Goal: Task Accomplishment & Management: Use online tool/utility

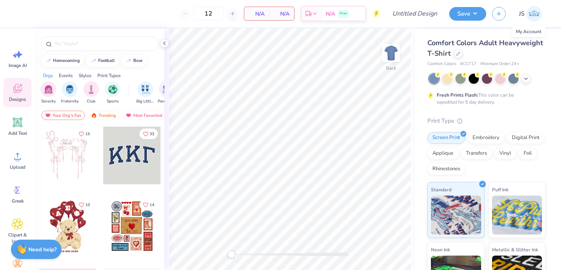
click at [524, 16] on link "JS" at bounding box center [531, 14] width 30 height 16
click at [475, 79] on div at bounding box center [474, 78] width 10 height 10
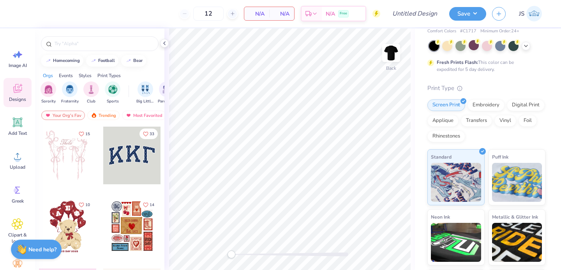
scroll to position [58, 0]
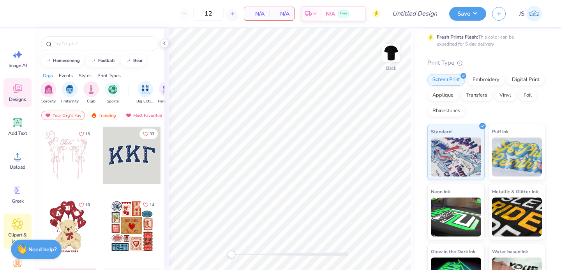
click at [18, 220] on icon at bounding box center [17, 224] width 11 height 12
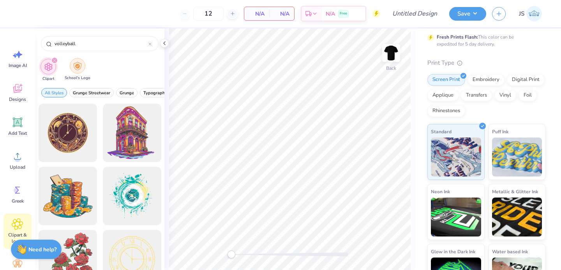
type input "volleyball"
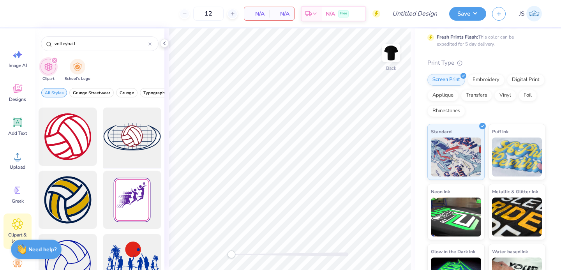
scroll to position [60, 0]
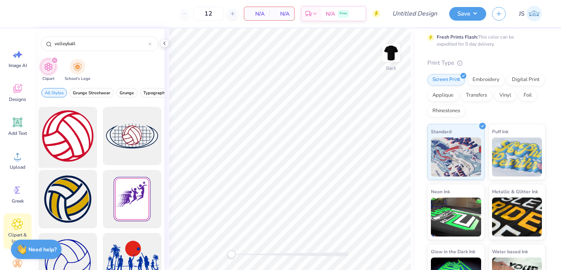
click at [73, 143] on div at bounding box center [67, 136] width 64 height 64
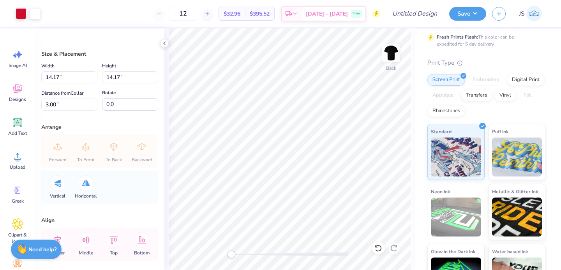
type input "6.19"
click at [16, 226] on icon at bounding box center [17, 224] width 5 height 5
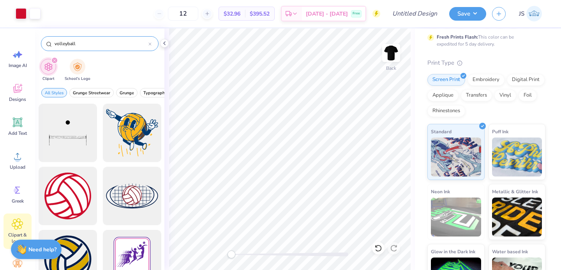
click at [78, 46] on input "volleyball" at bounding box center [101, 44] width 95 height 8
type input "hawk"
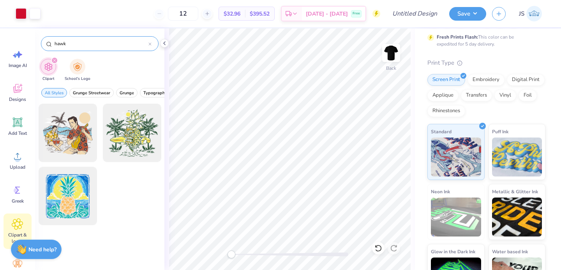
click at [82, 48] on div "hawk" at bounding box center [100, 43] width 118 height 15
click at [14, 223] on icon at bounding box center [17, 224] width 11 height 12
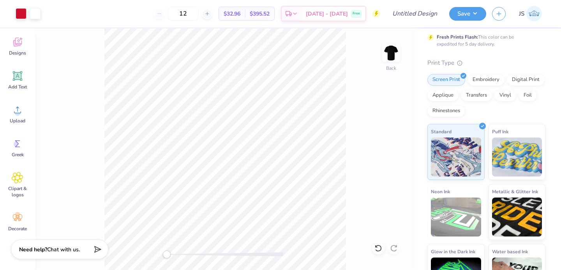
scroll to position [57, 0]
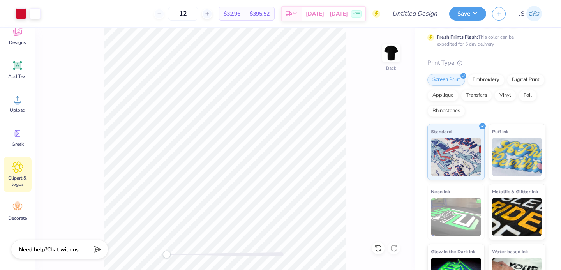
click at [18, 159] on div "Clipart & logos" at bounding box center [18, 174] width 28 height 35
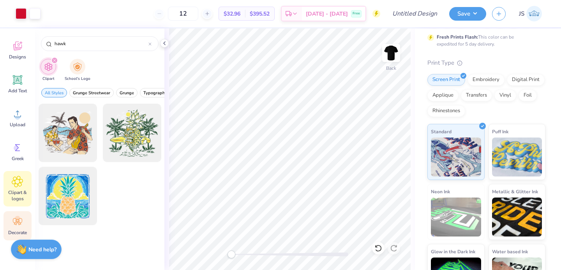
scroll to position [41, 0]
click at [14, 125] on span "Upload" at bounding box center [18, 126] width 16 height 6
click at [10, 125] on span "Upload" at bounding box center [18, 126] width 16 height 6
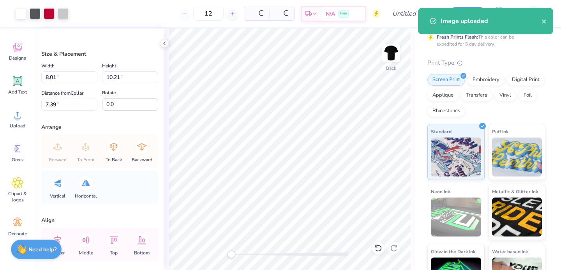
type input "5.81"
type input "7.41"
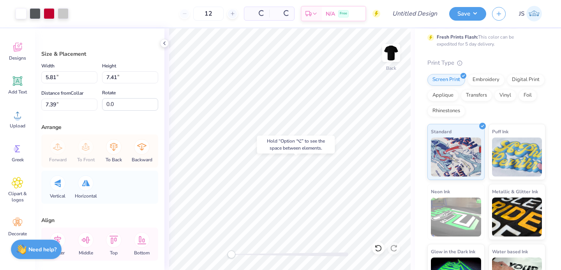
click at [290, 152] on div "Hold “Option ⌥” to see the space between elements." at bounding box center [296, 145] width 78 height 18
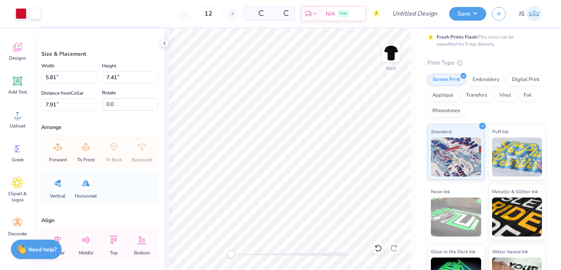
type input "6.19"
type input "7.91"
type input "8.24"
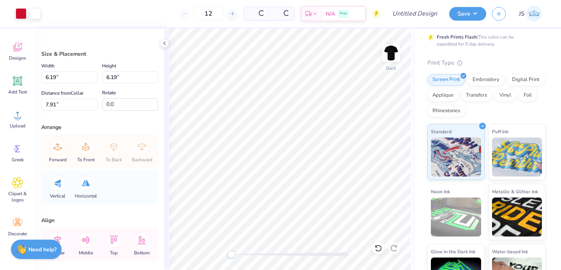
type input "5.03"
type input "5.66"
type input "5.63"
type input "5.81"
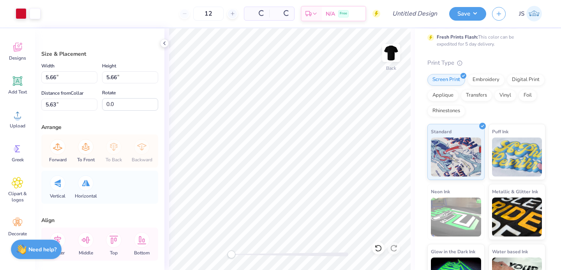
type input "7.41"
type input "13.01"
type input "3.33"
type input "4.25"
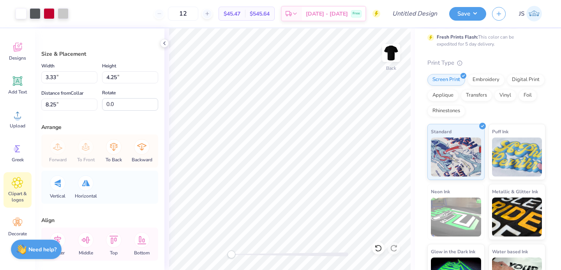
click at [18, 195] on span "Clipart & logos" at bounding box center [18, 197] width 26 height 12
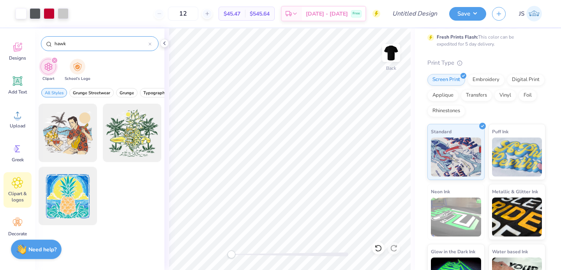
click at [77, 41] on input "hawk" at bounding box center [101, 44] width 95 height 8
type input "volleyball"
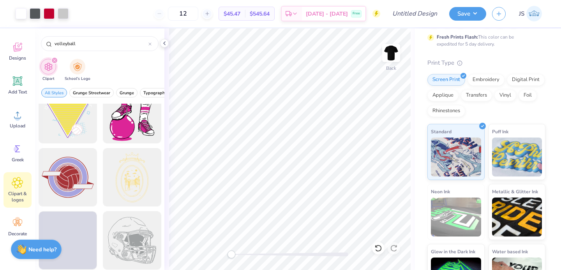
scroll to position [401, 0]
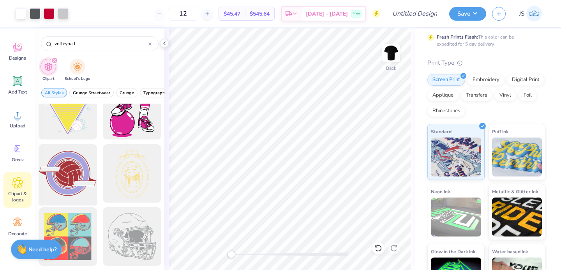
click at [77, 179] on div at bounding box center [67, 173] width 64 height 64
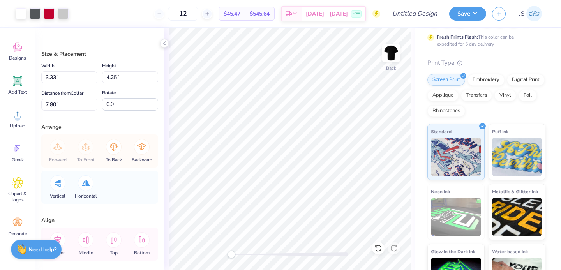
type input "5.66"
type input "7.35"
type input "6.51"
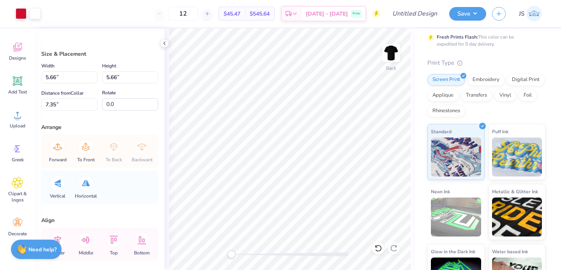
type input "6.50"
type input "3.33"
type input "4.25"
type input "7.80"
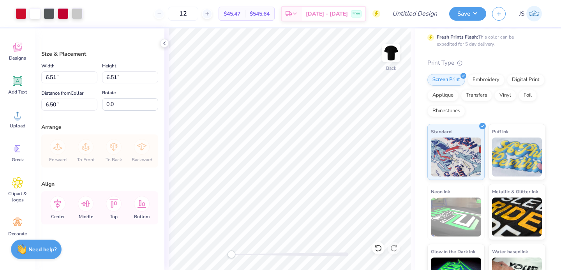
type input "7.38"
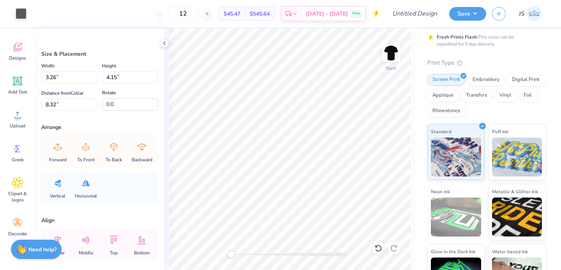
type input "2.48"
type input "3.26"
type input "8.96"
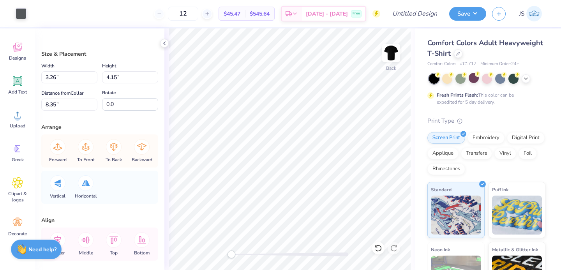
scroll to position [71, 0]
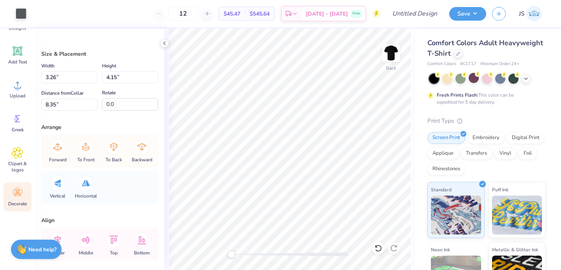
click at [19, 187] on icon at bounding box center [18, 193] width 12 height 12
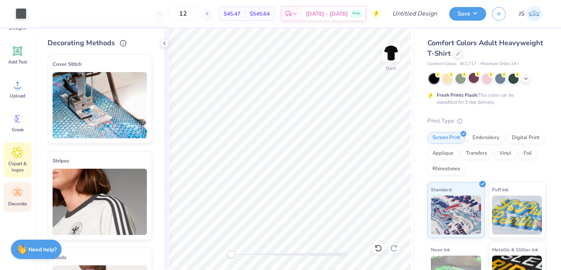
click at [22, 159] on div "Clipart & logos" at bounding box center [18, 159] width 28 height 35
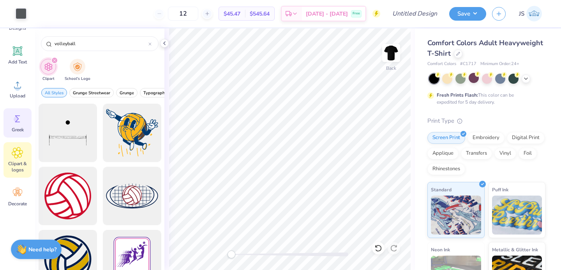
click at [18, 129] on span "Greek" at bounding box center [18, 130] width 12 height 6
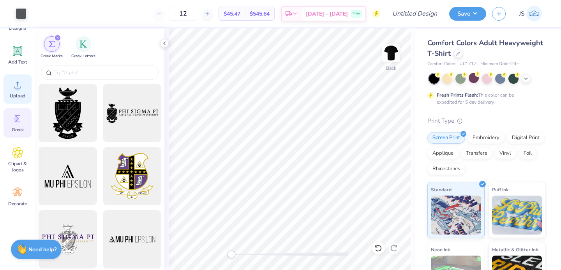
click at [17, 84] on icon at bounding box center [18, 85] width 12 height 12
click at [12, 79] on icon at bounding box center [18, 85] width 12 height 12
click at [10, 54] on div "Add Text" at bounding box center [18, 55] width 28 height 29
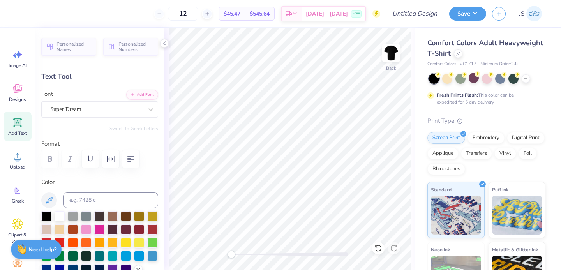
scroll to position [0, 2]
type textarea "Montclair Boys"
click at [151, 226] on div at bounding box center [152, 229] width 10 height 10
click at [112, 107] on div "Super Dream" at bounding box center [96, 109] width 94 height 12
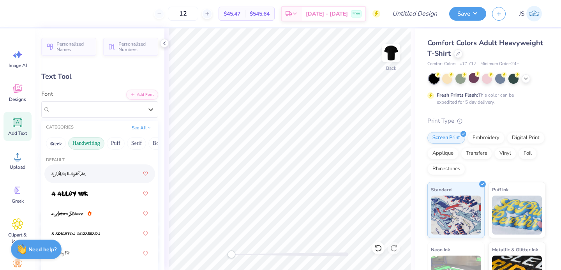
click at [87, 141] on button "Handwriting" at bounding box center [86, 143] width 36 height 12
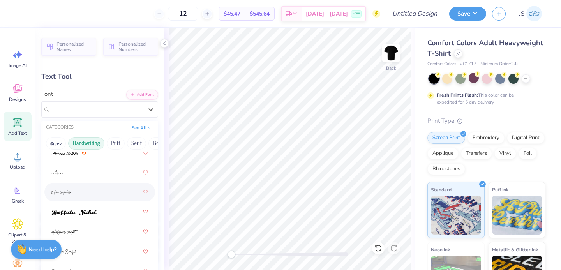
scroll to position [43, 0]
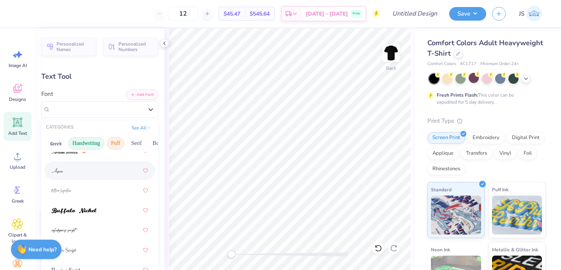
click at [116, 144] on button "Puff" at bounding box center [116, 143] width 18 height 12
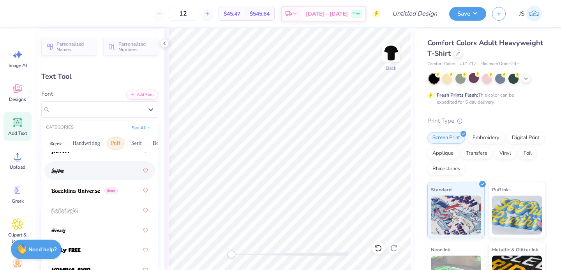
click at [102, 176] on div at bounding box center [99, 171] width 97 height 14
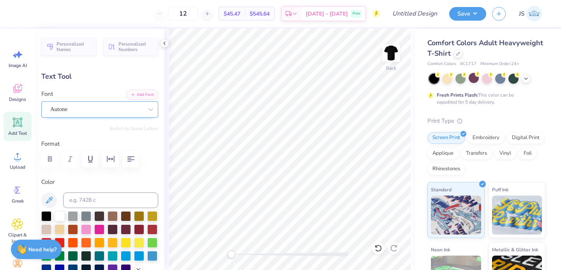
click at [115, 109] on div "Autone" at bounding box center [96, 109] width 94 height 12
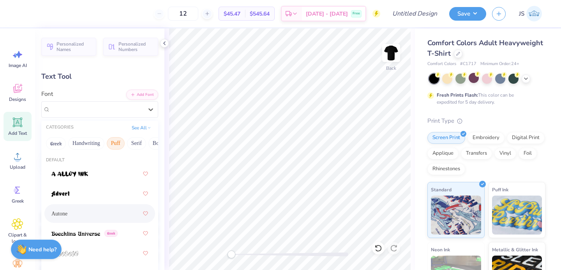
click at [65, 142] on div "Greek Handwriting Puff Serif Bold Calligraphy Retro Sans Serif Minimal Fantasy …" at bounding box center [99, 143] width 117 height 17
click at [77, 142] on button "Handwriting" at bounding box center [86, 143] width 36 height 12
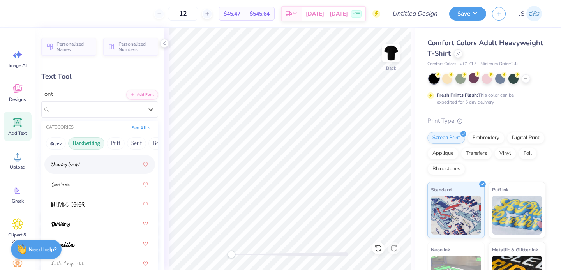
scroll to position [162, 0]
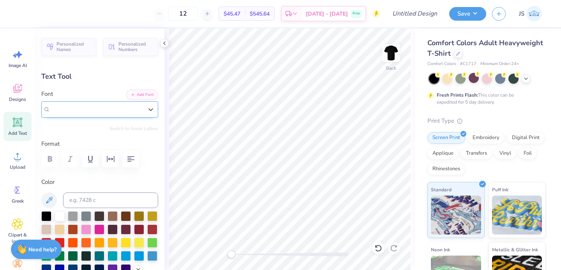
click at [112, 106] on div "Autone" at bounding box center [96, 109] width 93 height 9
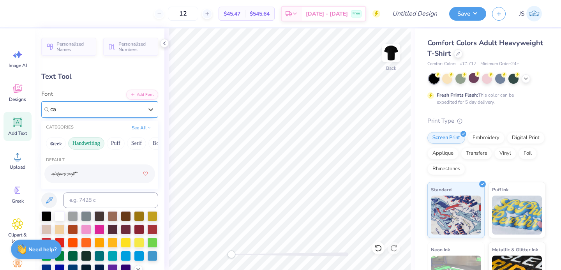
type input "c"
type input "v"
type input "college"
click at [90, 113] on div "college" at bounding box center [96, 109] width 94 height 12
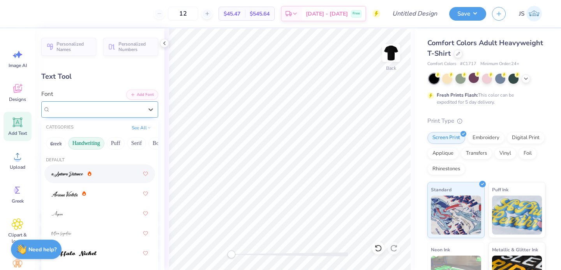
click at [90, 113] on div "Autone" at bounding box center [96, 109] width 93 height 9
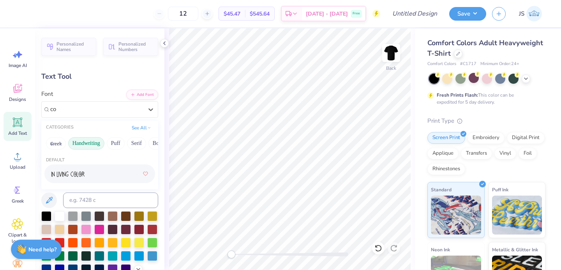
type input "c"
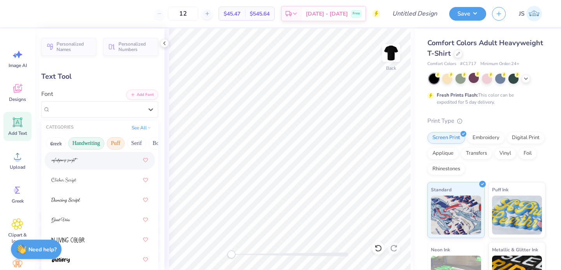
scroll to position [0, 217]
click at [61, 144] on button "Minimal" at bounding box center [62, 143] width 27 height 12
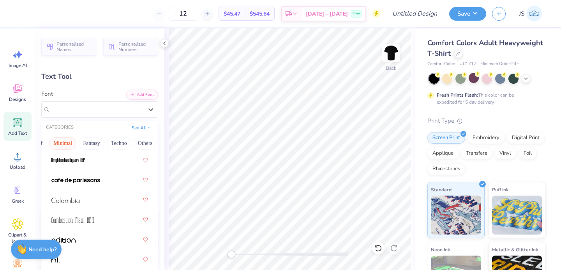
scroll to position [173, 0]
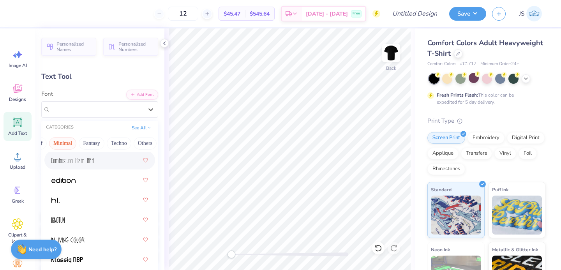
click at [106, 162] on div at bounding box center [99, 160] width 97 height 14
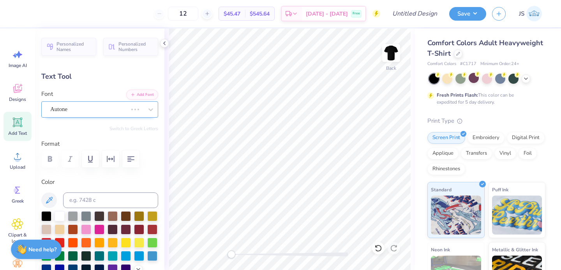
click at [115, 107] on div at bounding box center [88, 109] width 77 height 11
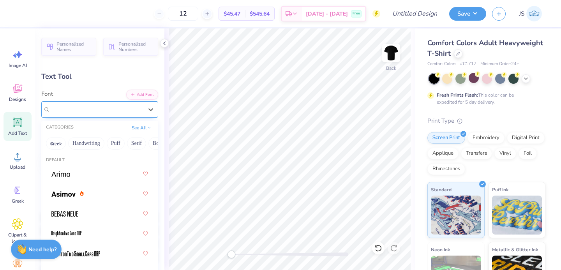
click at [126, 115] on div "Combustion Plain BRK" at bounding box center [96, 109] width 94 height 12
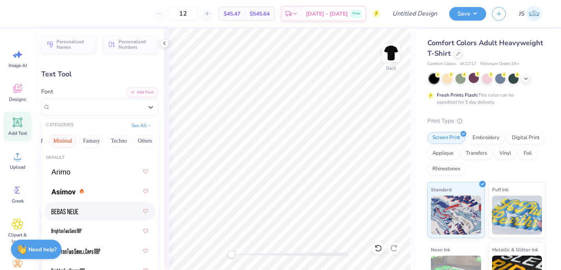
scroll to position [0, 0]
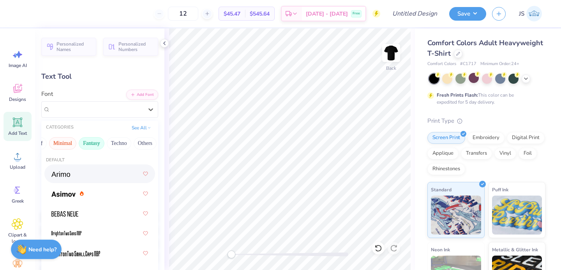
click at [91, 142] on button "Fantasy" at bounding box center [92, 143] width 26 height 12
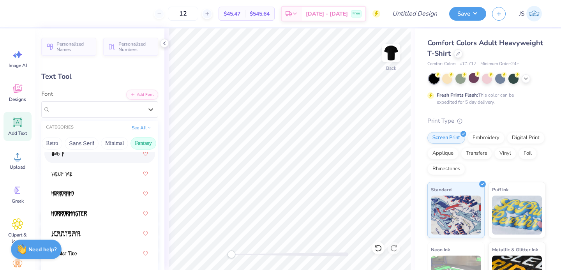
scroll to position [0, 147]
click at [91, 143] on button "Sans Serif" at bounding box center [100, 143] width 34 height 12
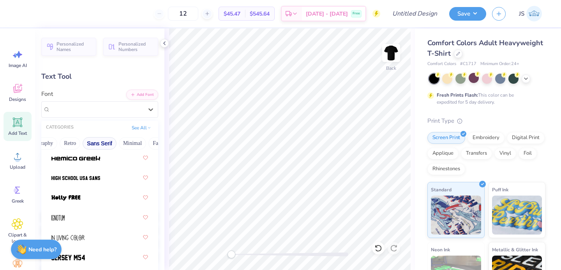
scroll to position [297, 0]
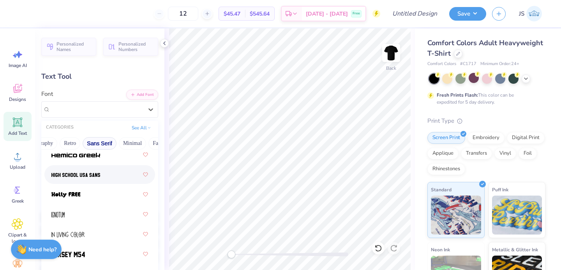
click at [96, 181] on div at bounding box center [99, 175] width 97 height 14
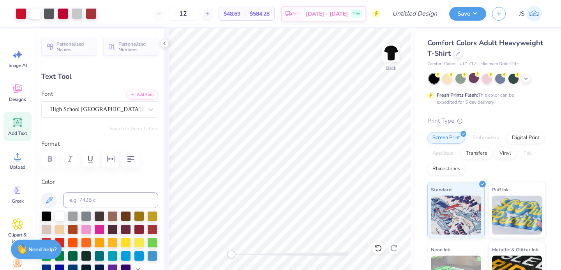
type input "14.17"
type input "1.58"
type input "1.71"
type input "11.32"
type input "1.26"
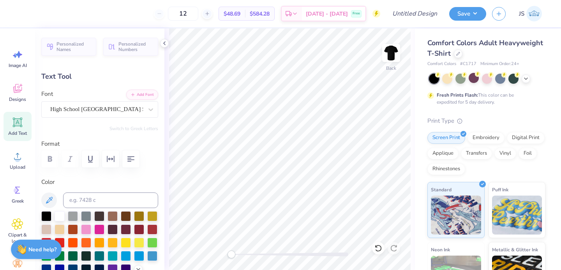
scroll to position [0, 1]
click at [123, 159] on button "button" at bounding box center [130, 158] width 17 height 17
click at [131, 161] on icon "button" at bounding box center [130, 158] width 9 height 9
click at [130, 161] on icon "button" at bounding box center [130, 158] width 9 height 9
click at [51, 158] on div at bounding box center [99, 158] width 117 height 17
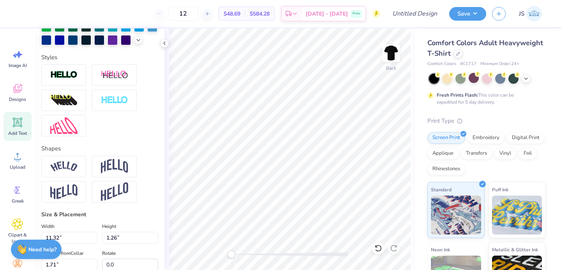
scroll to position [226, 0]
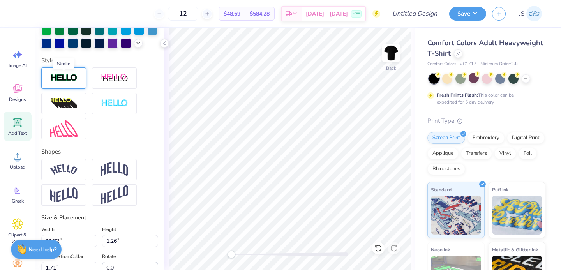
click at [70, 78] on img at bounding box center [63, 78] width 27 height 9
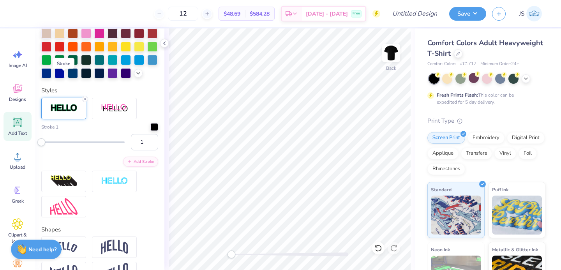
scroll to position [256, 0]
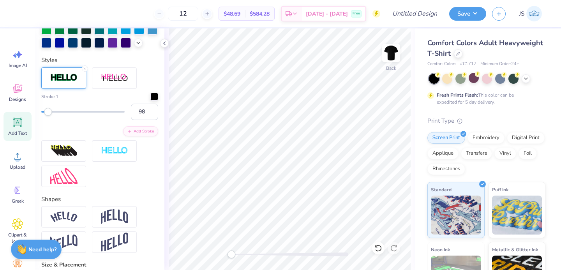
type input "100"
drag, startPoint x: 44, startPoint y: 114, endPoint x: 129, endPoint y: 116, distance: 84.6
click at [128, 116] on div "100" at bounding box center [99, 112] width 117 height 16
type input "63"
drag, startPoint x: 123, startPoint y: 113, endPoint x: 84, endPoint y: 113, distance: 39.0
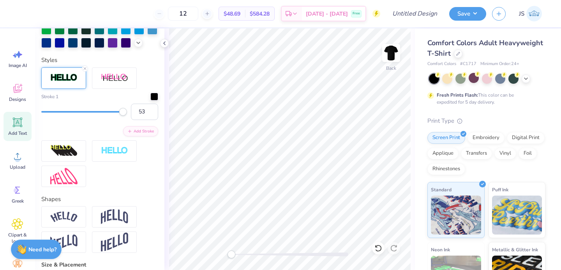
click at [119, 113] on div "Accessibility label" at bounding box center [123, 112] width 8 height 8
type input "1"
drag, startPoint x: 86, startPoint y: 111, endPoint x: 26, endPoint y: 114, distance: 59.3
click at [26, 114] on div "12 $48.69 Per Item $584.28 Total Est. Delivery [DATE] - [DATE] Free Design Titl…" at bounding box center [280, 135] width 561 height 270
type input "20"
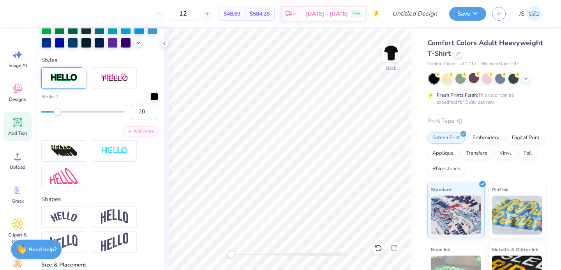
drag, startPoint x: 46, startPoint y: 115, endPoint x: 57, endPoint y: 115, distance: 11.7
click at [57, 115] on div at bounding box center [82, 112] width 83 height 8
type input "12"
drag, startPoint x: 57, startPoint y: 115, endPoint x: 50, endPoint y: 115, distance: 7.0
click at [50, 115] on div "Accessibility label" at bounding box center [51, 112] width 8 height 8
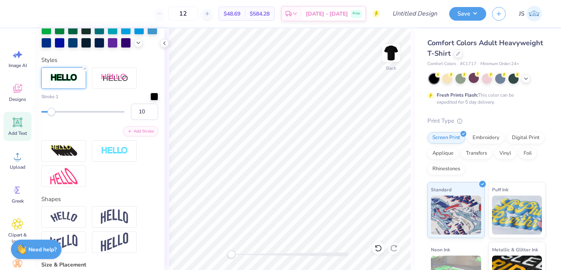
type input "9"
click at [48, 115] on div "Accessibility label" at bounding box center [48, 112] width 8 height 8
type input "1"
drag, startPoint x: 48, startPoint y: 115, endPoint x: 25, endPoint y: 115, distance: 23.0
click at [25, 115] on div "12 $48.69 Per Item $584.28 Total Est. Delivery [DATE] - [DATE] Free Design Titl…" at bounding box center [280, 135] width 561 height 270
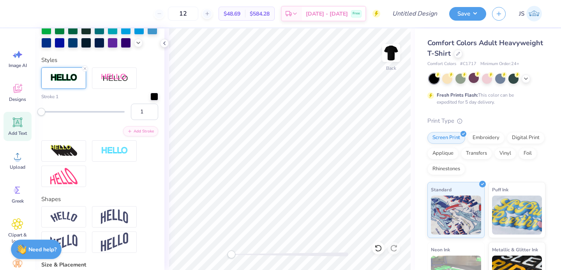
type input "2"
click at [42, 114] on div "Accessibility label" at bounding box center [42, 112] width 8 height 8
type input "8"
drag, startPoint x: 42, startPoint y: 114, endPoint x: 48, endPoint y: 114, distance: 5.1
click at [48, 114] on div "Accessibility label" at bounding box center [47, 112] width 8 height 8
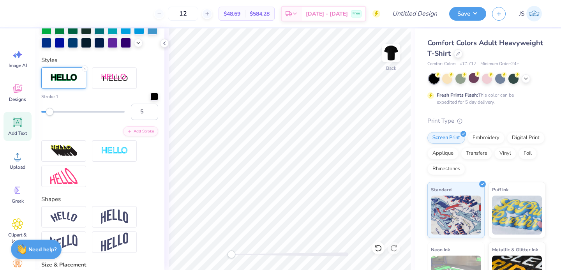
type input "1"
drag, startPoint x: 49, startPoint y: 114, endPoint x: 25, endPoint y: 114, distance: 24.9
click at [25, 114] on div "12 $48.69 Per Item $584.28 Total Est. Delivery [DATE] - [DATE] Free Design Titl…" at bounding box center [280, 135] width 561 height 270
click at [103, 122] on div "Stroke 1 1 Add Stroke" at bounding box center [99, 115] width 117 height 44
click at [85, 68] on line at bounding box center [85, 68] width 2 height 2
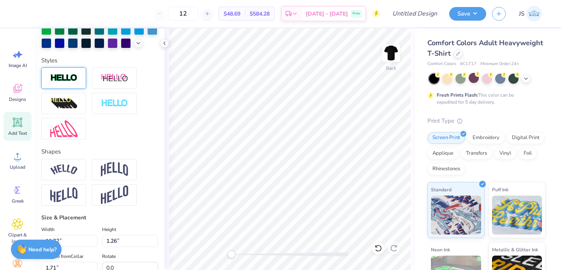
scroll to position [234, 0]
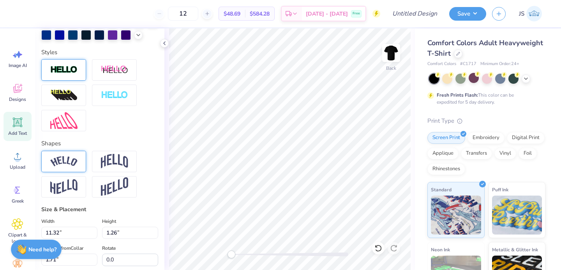
click at [75, 165] on img at bounding box center [63, 161] width 27 height 11
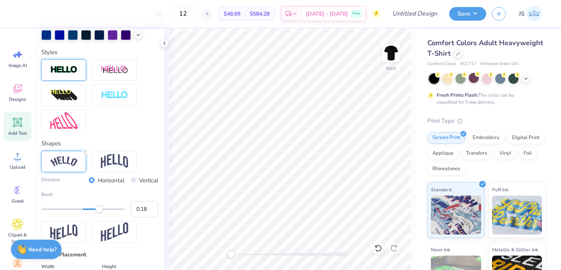
type input "0.16"
drag, startPoint x: 106, startPoint y: 210, endPoint x: 89, endPoint y: 211, distance: 17.1
click at [89, 211] on div "Accessibility label" at bounding box center [90, 209] width 8 height 8
type input "-0.23"
drag, startPoint x: 91, startPoint y: 210, endPoint x: 73, endPoint y: 210, distance: 17.5
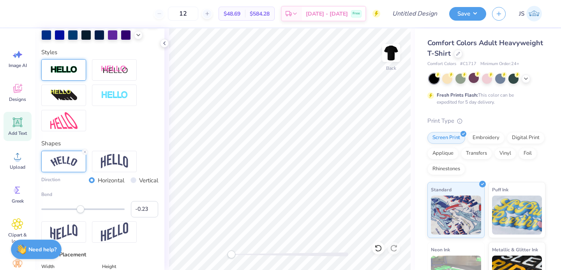
click at [77, 210] on div "Accessibility label" at bounding box center [81, 209] width 8 height 8
type input "-0.70"
drag, startPoint x: 73, startPoint y: 210, endPoint x: 54, endPoint y: 210, distance: 19.5
click at [69, 210] on div "Accessibility label" at bounding box center [73, 209] width 8 height 8
type input "0.53"
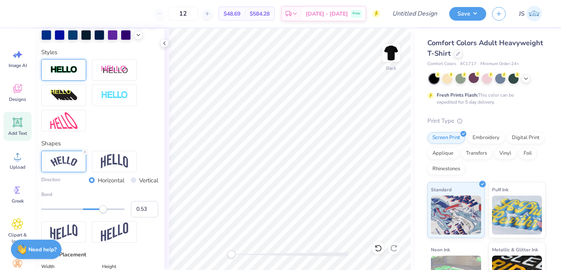
drag, startPoint x: 54, startPoint y: 210, endPoint x: 105, endPoint y: 206, distance: 51.6
click at [105, 206] on div "Accessibility label" at bounding box center [103, 209] width 8 height 8
type input "0.33"
drag, startPoint x: 105, startPoint y: 206, endPoint x: 97, endPoint y: 213, distance: 10.8
click at [97, 213] on div "Bend 0.33" at bounding box center [99, 204] width 117 height 26
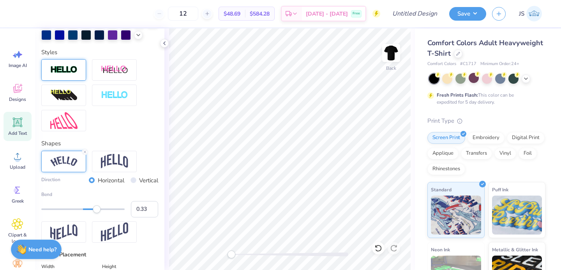
click at [148, 153] on div "Direction Horizontal Vertical Bend 0.33" at bounding box center [99, 197] width 117 height 92
type input "12.48"
type input "2.00"
type input "2.63"
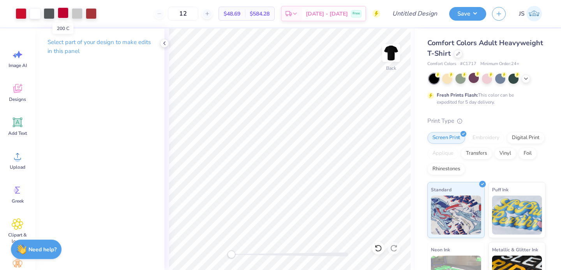
click at [62, 16] on div at bounding box center [63, 12] width 11 height 11
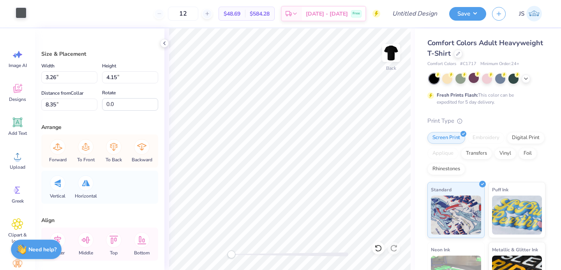
click at [21, 16] on div at bounding box center [21, 12] width 11 height 11
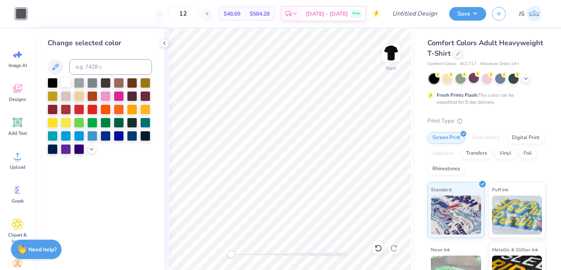
click at [65, 82] on div at bounding box center [66, 82] width 10 height 10
click at [55, 83] on div at bounding box center [53, 82] width 10 height 10
click at [89, 108] on div at bounding box center [92, 109] width 10 height 10
click at [77, 109] on div at bounding box center [79, 109] width 10 height 10
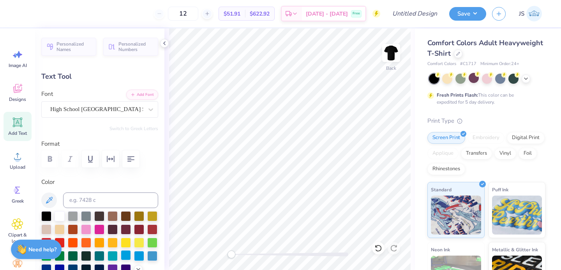
scroll to position [19, 0]
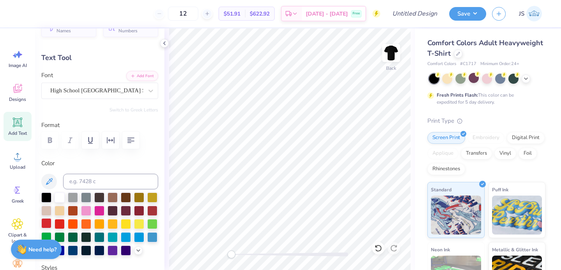
click at [49, 224] on div at bounding box center [46, 223] width 10 height 10
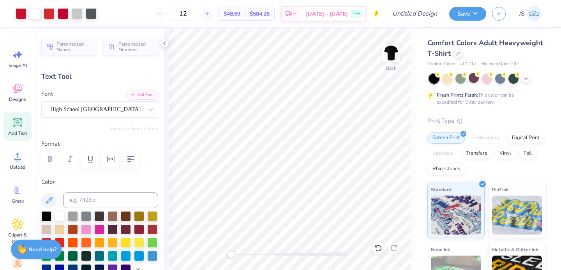
click at [22, 120] on icon at bounding box center [18, 123] width 12 height 12
type input "5.59"
type input "1.62"
type input "11.69"
type input "12.48"
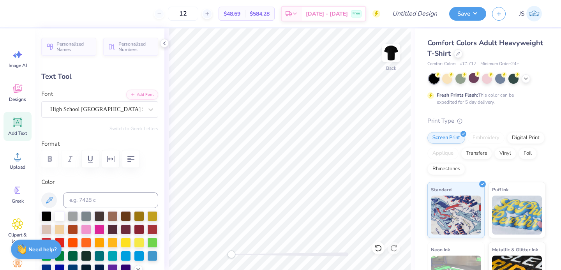
type input "2.00"
type input "3.94"
type input "5.59"
type input "1.62"
type input "15.03"
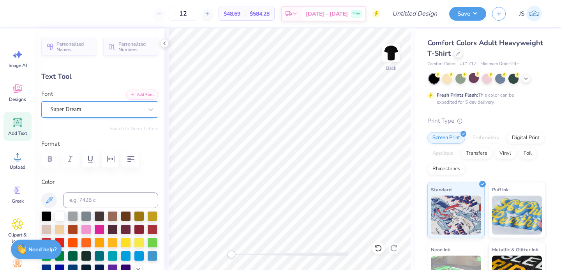
click at [99, 108] on div "Super Dream" at bounding box center [96, 109] width 94 height 12
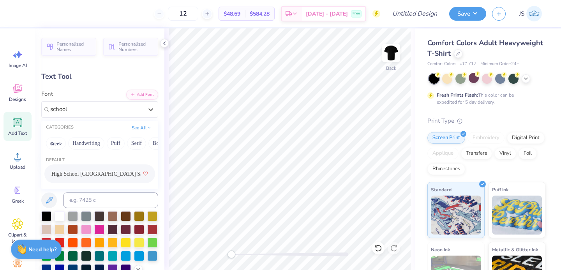
type input "school"
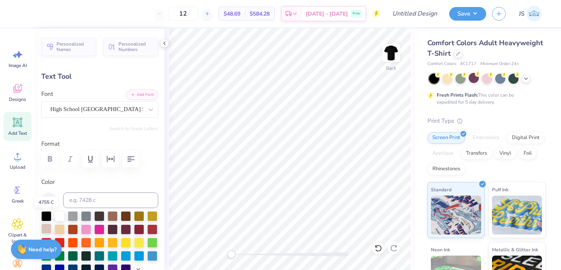
scroll to position [11, 0]
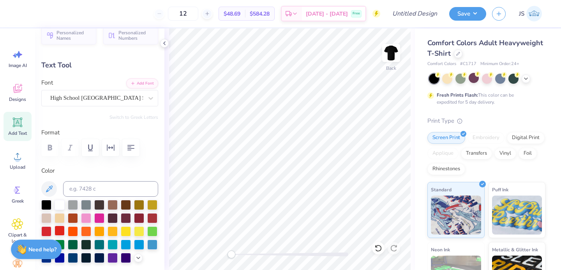
click at [58, 230] on div at bounding box center [60, 231] width 10 height 10
click at [48, 229] on div at bounding box center [46, 231] width 10 height 10
click at [58, 230] on div at bounding box center [60, 231] width 10 height 10
click at [46, 230] on div at bounding box center [46, 231] width 10 height 10
click at [59, 230] on div at bounding box center [60, 231] width 10 height 10
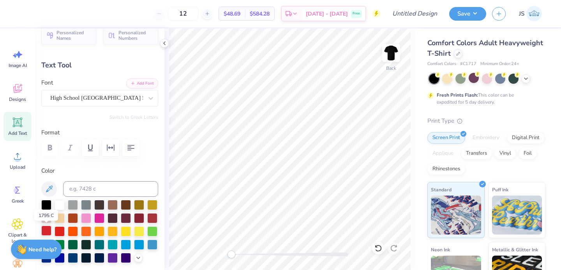
click at [46, 230] on div at bounding box center [46, 231] width 10 height 10
type textarea "Club Volleyball team"
type input "14.17"
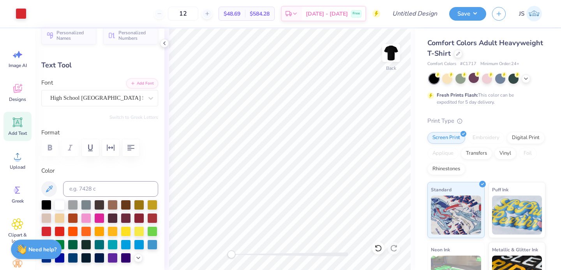
type input "1.10"
type input "15.29"
type input "13.49"
type input "1.05"
type input "12.48"
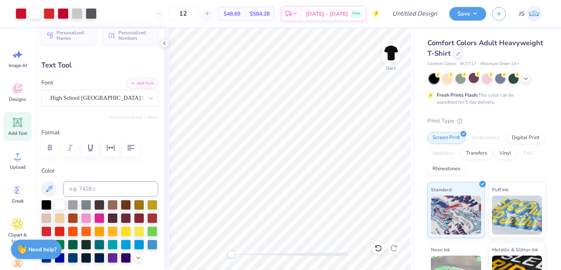
type input "2.00"
type input "3.94"
click at [46, 232] on div at bounding box center [46, 231] width 10 height 10
type input "13.49"
type input "1.05"
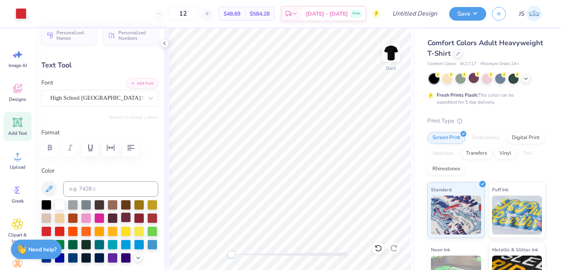
type input "14.78"
type input "12.48"
type input "2.00"
type input "3.92"
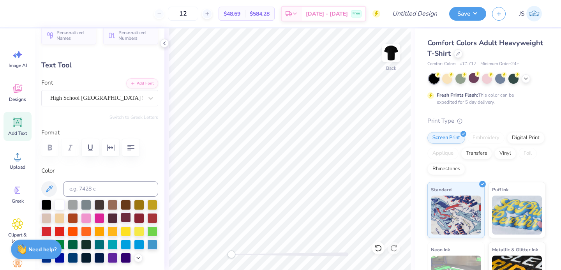
type textarea "Montclair state Boys"
type input "13.49"
type input "1.05"
type input "14.78"
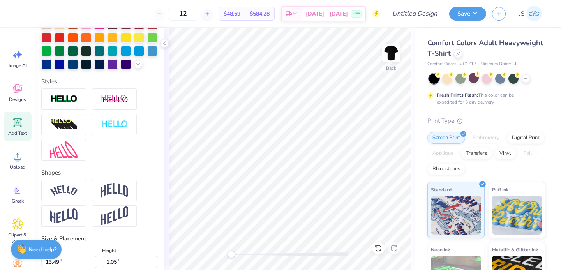
scroll to position [208, 0]
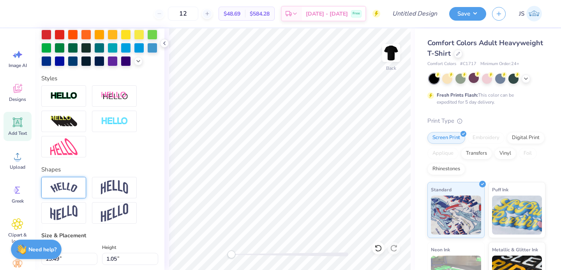
click at [79, 192] on div at bounding box center [63, 187] width 45 height 21
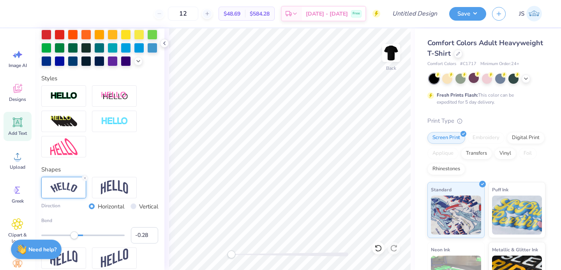
type input "-0.29"
drag, startPoint x: 105, startPoint y: 234, endPoint x: 71, endPoint y: 235, distance: 34.3
click at [71, 235] on div "Accessibility label" at bounding box center [75, 235] width 8 height 8
type input "-0.60"
drag, startPoint x: 69, startPoint y: 237, endPoint x: 58, endPoint y: 236, distance: 11.0
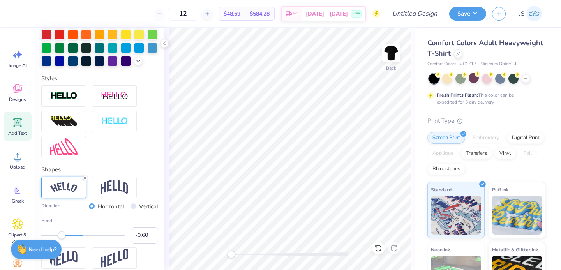
click at [58, 236] on div "Accessibility label" at bounding box center [62, 235] width 8 height 8
type input "-0.26"
drag, startPoint x: 60, startPoint y: 235, endPoint x: 72, endPoint y: 237, distance: 12.6
click at [72, 237] on div "Accessibility label" at bounding box center [72, 235] width 8 height 8
type input "-0.29"
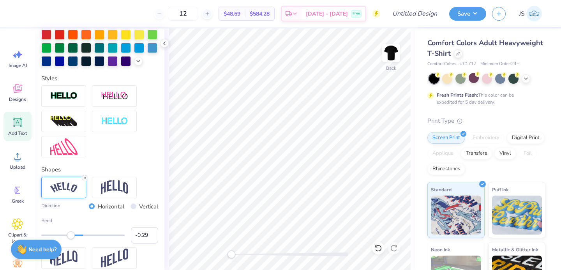
click at [71, 237] on div "Accessibility label" at bounding box center [71, 235] width 8 height 8
type input "14.17"
type input "1.90"
type input "3.97"
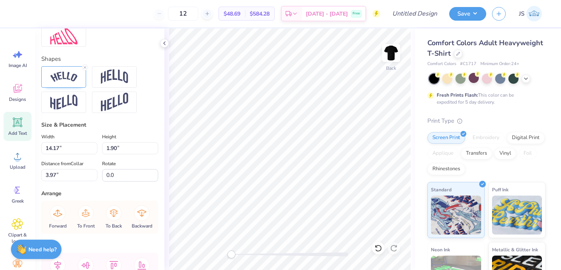
scroll to position [314, 0]
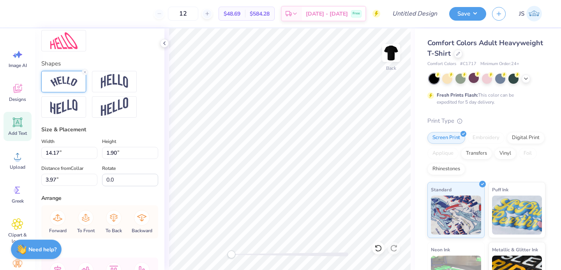
click at [68, 85] on img at bounding box center [63, 81] width 27 height 11
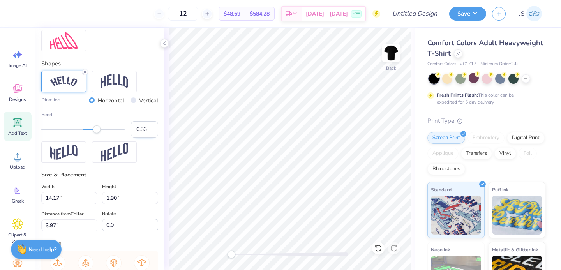
type input "1.72"
type input "14.44"
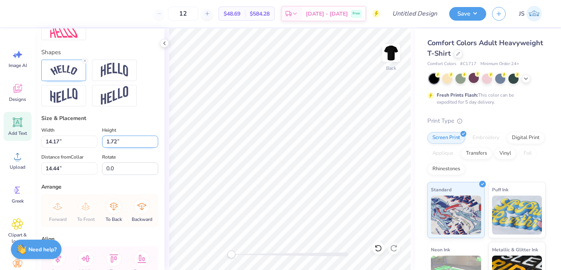
scroll to position [323, 0]
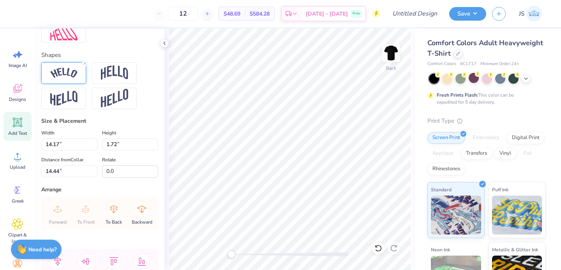
click at [54, 75] on img at bounding box center [63, 73] width 27 height 11
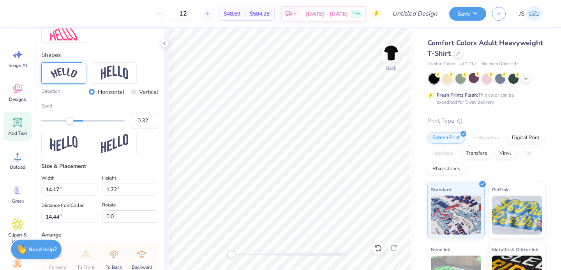
type input "-0.33"
click at [69, 123] on div "Accessibility label" at bounding box center [69, 121] width 8 height 8
type input "1.90"
type input "14.35"
type input "13.62"
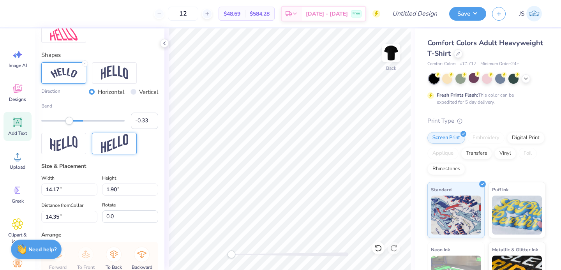
type input "1.82"
type input "14.71"
type input "14.17"
type input "1.90"
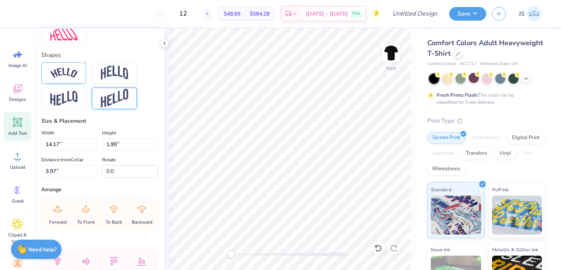
type input "3.98"
type input "13.62"
type input "1.82"
type input "14.89"
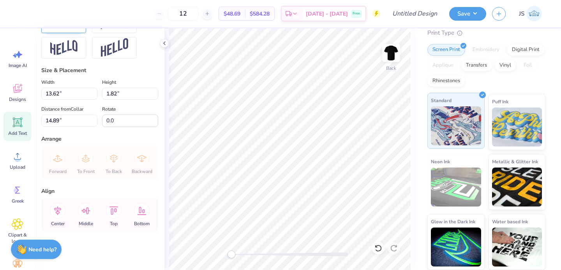
scroll to position [0, 0]
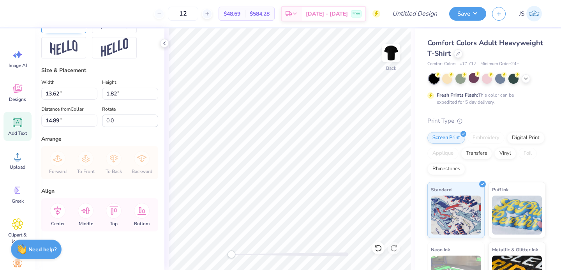
click at [427, 192] on div "Standard" at bounding box center [455, 210] width 57 height 56
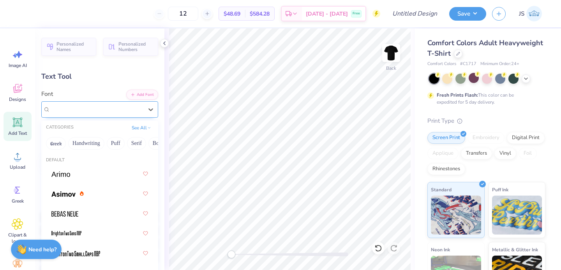
click at [127, 112] on div "High School [GEOGRAPHIC_DATA] Sans" at bounding box center [96, 109] width 94 height 12
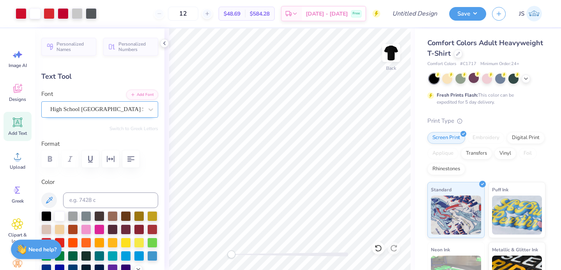
click at [126, 114] on div at bounding box center [96, 109] width 93 height 11
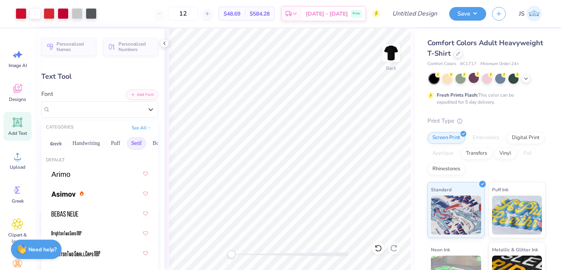
scroll to position [0, 217]
click at [113, 143] on button "Techno" at bounding box center [119, 143] width 25 height 12
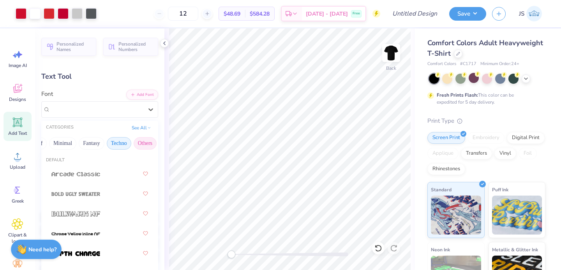
click at [144, 145] on button "Others" at bounding box center [145, 143] width 23 height 12
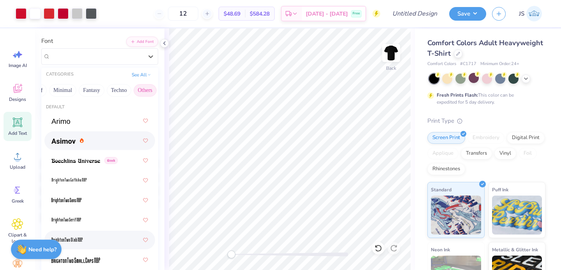
scroll to position [33, 0]
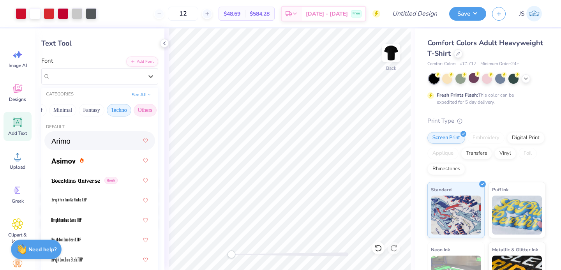
click at [117, 116] on button "Techno" at bounding box center [119, 110] width 25 height 12
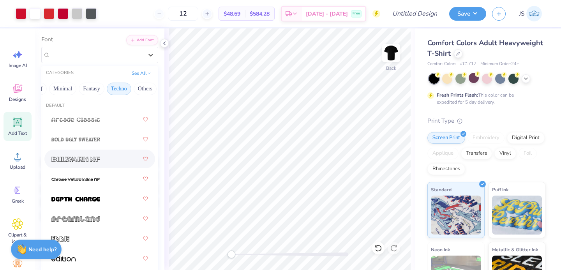
scroll to position [0, 0]
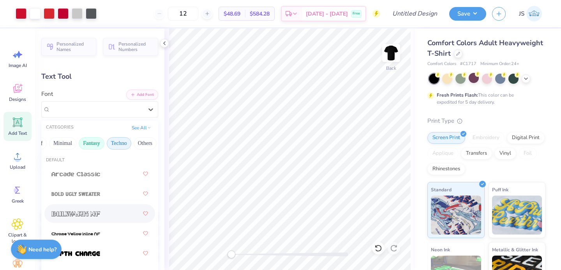
click at [88, 144] on button "Fantasy" at bounding box center [92, 143] width 26 height 12
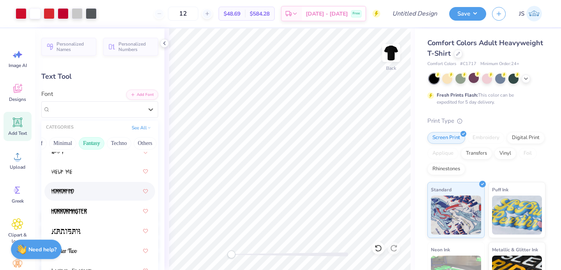
scroll to position [131, 0]
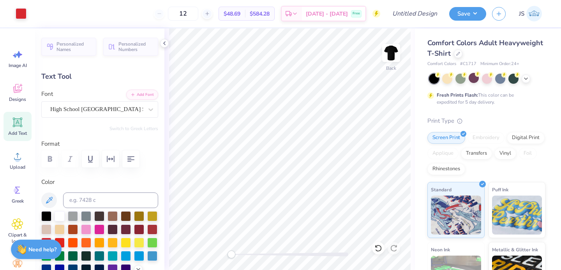
type input "14.17"
type input "1.90"
type input "4.25"
click at [136, 107] on div "High School [GEOGRAPHIC_DATA] Sans" at bounding box center [96, 109] width 94 height 12
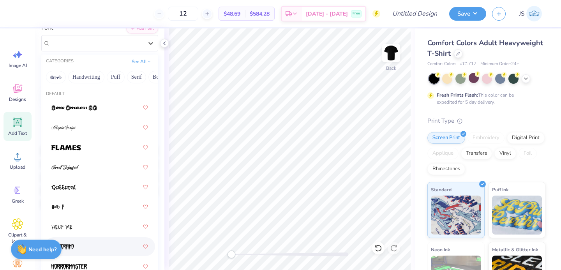
scroll to position [0, 0]
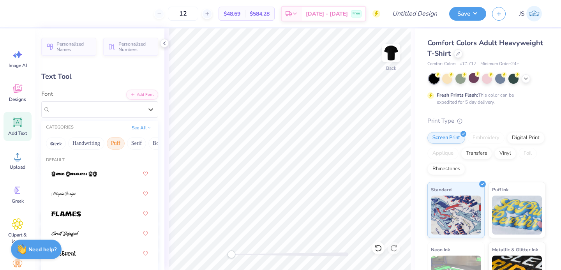
click at [113, 142] on button "Puff" at bounding box center [116, 143] width 18 height 12
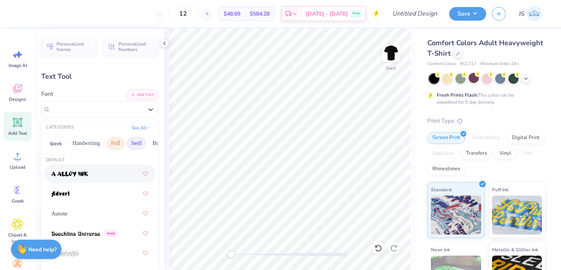
click at [128, 143] on button "Serif" at bounding box center [136, 143] width 19 height 12
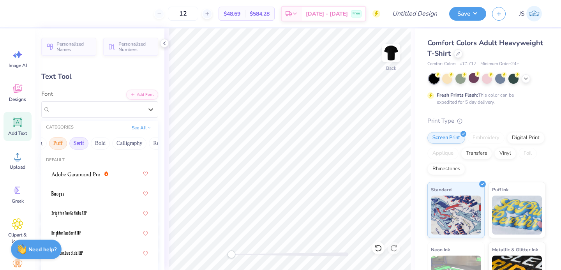
scroll to position [0, 83]
click at [79, 146] on button "Bold" at bounding box center [74, 143] width 19 height 12
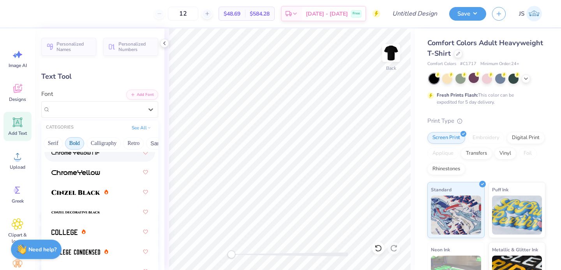
scroll to position [43, 0]
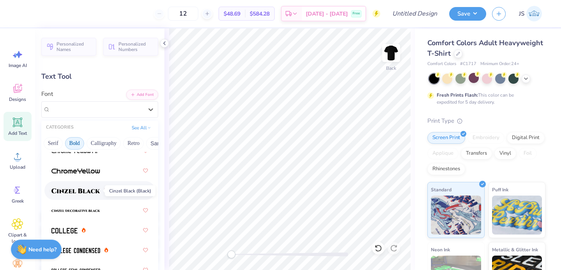
click at [94, 194] on img at bounding box center [75, 190] width 49 height 5
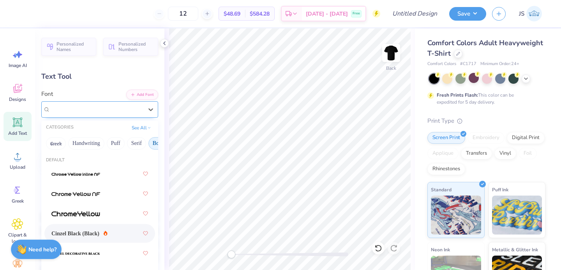
click at [106, 114] on div at bounding box center [96, 109] width 93 height 11
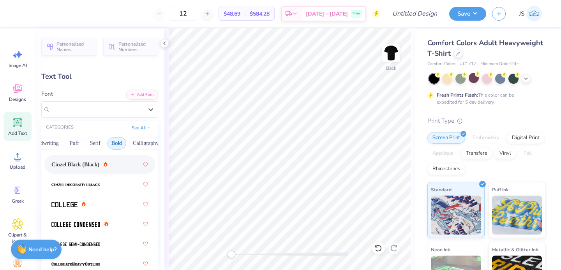
scroll to position [73, 0]
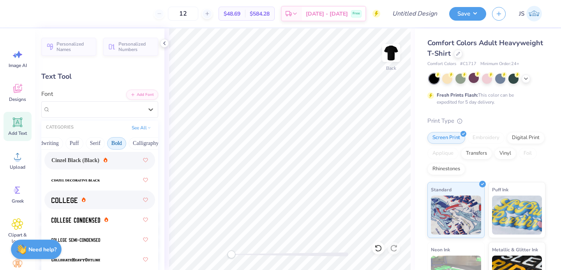
click at [116, 201] on div at bounding box center [99, 200] width 97 height 14
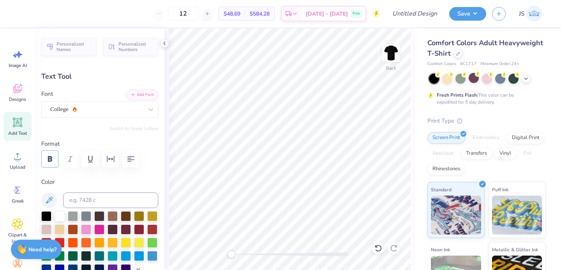
click at [51, 163] on icon "button" at bounding box center [49, 158] width 9 height 9
click at [134, 112] on div "College" at bounding box center [96, 109] width 94 height 12
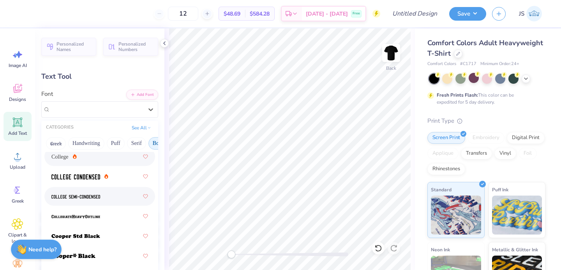
scroll to position [117, 0]
click at [118, 180] on div at bounding box center [99, 176] width 97 height 14
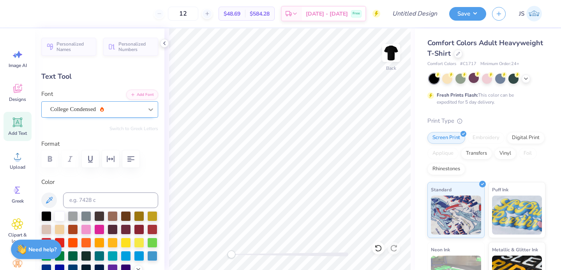
click at [146, 109] on div at bounding box center [151, 109] width 14 height 14
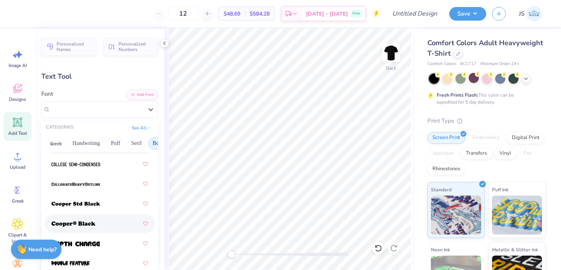
scroll to position [148, 0]
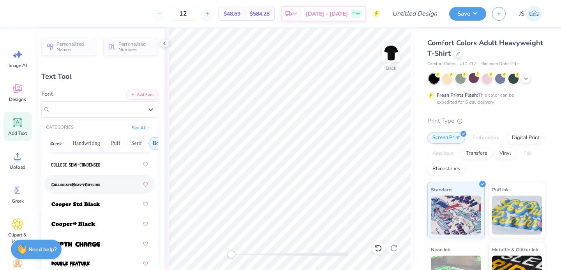
click at [124, 187] on div at bounding box center [99, 184] width 97 height 14
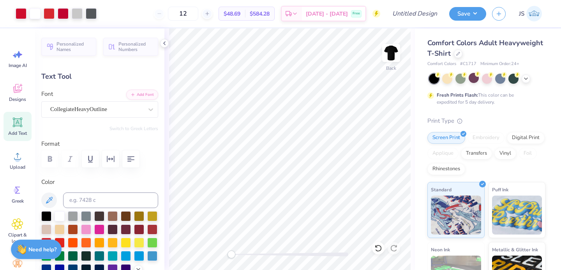
type input "1.63"
type input "4.37"
type input "-0.2"
type input "1.65"
type input "13.62"
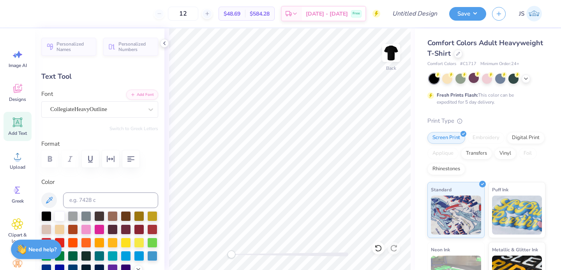
type input "1.82"
type input "14.89"
type input "0.0"
type input "14.17"
type input "1.65"
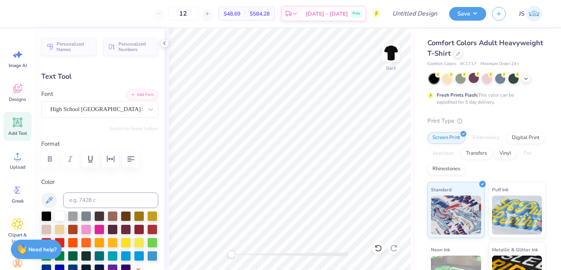
type input "4.32"
type input "-0.2"
type input "13.62"
type input "1.82"
type input "14.88"
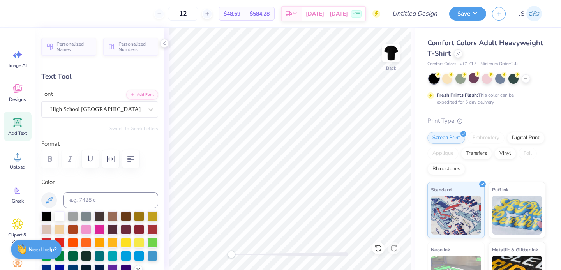
type input "0.0"
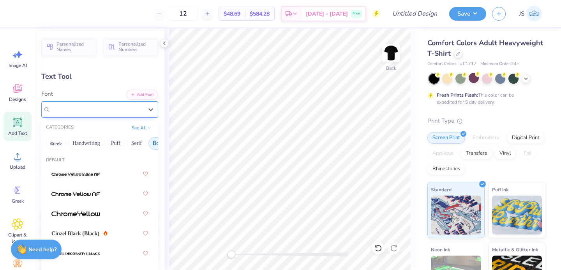
click at [129, 115] on div "High School [GEOGRAPHIC_DATA] Sans" at bounding box center [96, 109] width 94 height 12
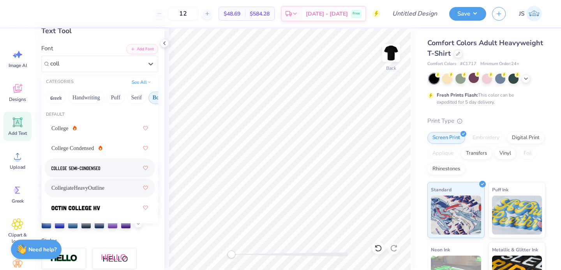
scroll to position [46, 0]
click at [92, 191] on span "CollegiateHeavyOutline" at bounding box center [77, 188] width 53 height 8
type input "coll"
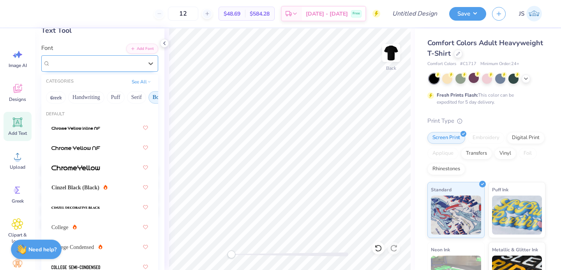
click at [138, 70] on div "CollegiateHeavyOutline" at bounding box center [99, 63] width 117 height 16
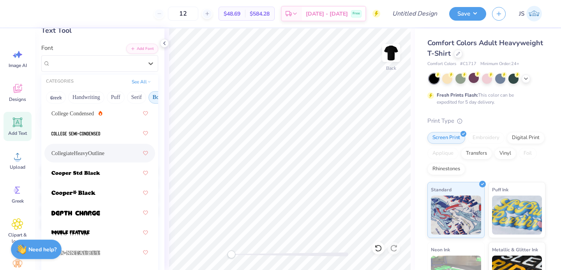
scroll to position [132, 0]
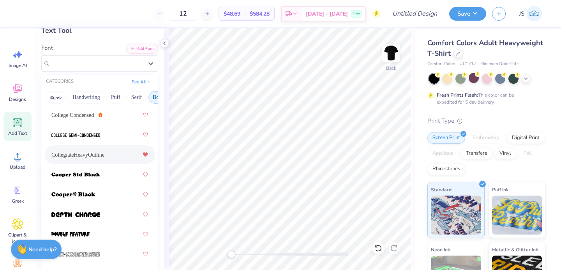
click at [145, 154] on icon at bounding box center [145, 155] width 5 height 4
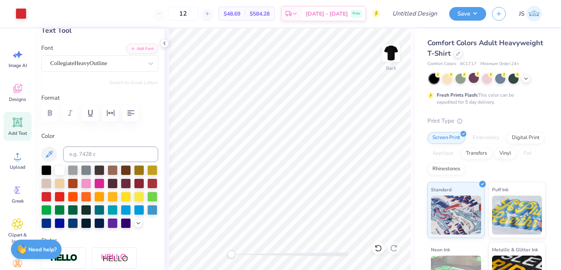
type input "13.96"
type input "1.75"
type input "14.92"
click at [94, 118] on button "button" at bounding box center [90, 112] width 17 height 17
type input "14.17"
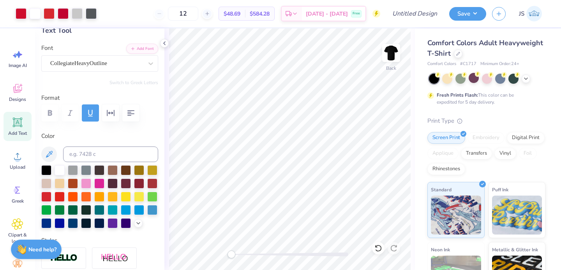
type input "1.85"
type input "14.87"
click at [88, 113] on icon "button" at bounding box center [90, 112] width 9 height 9
click at [26, 222] on div "Clipart & logos" at bounding box center [18, 231] width 28 height 35
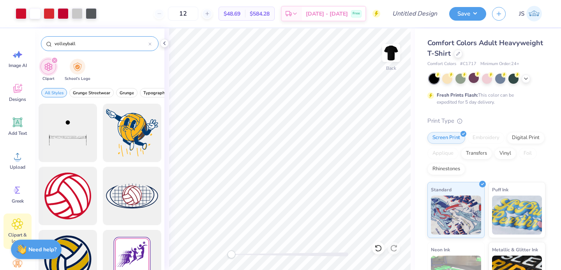
click at [94, 45] on input "volleyball" at bounding box center [101, 44] width 95 height 8
type input "sports"
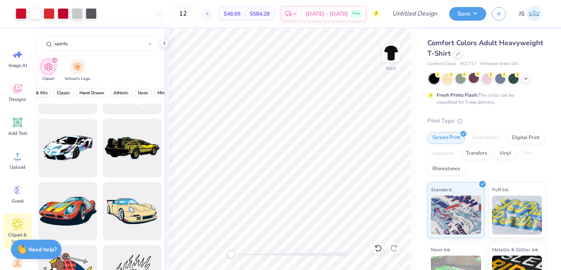
scroll to position [0, 248]
click at [117, 92] on span "Athletic" at bounding box center [119, 93] width 15 height 6
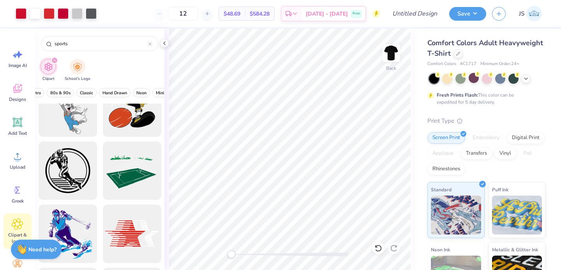
scroll to position [1167, 0]
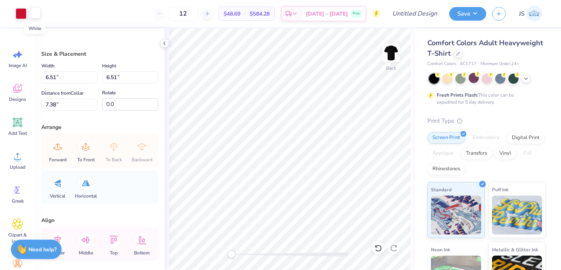
click at [32, 16] on div at bounding box center [35, 12] width 11 height 11
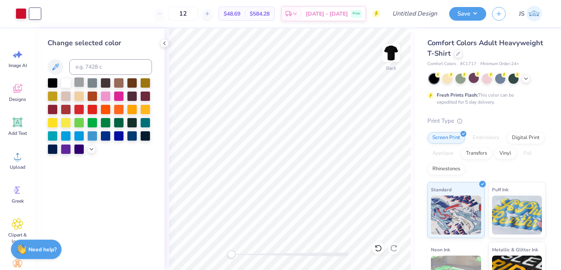
click at [75, 81] on div at bounding box center [79, 82] width 10 height 10
click at [70, 83] on div at bounding box center [66, 82] width 10 height 10
click at [79, 83] on div at bounding box center [79, 82] width 10 height 10
click at [69, 84] on div at bounding box center [66, 82] width 10 height 10
click at [61, 74] on div at bounding box center [100, 67] width 104 height 16
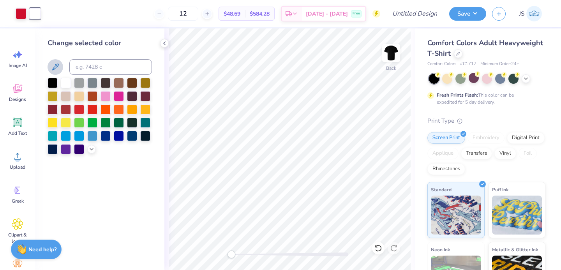
click at [55, 69] on icon at bounding box center [55, 67] width 7 height 7
click at [67, 82] on div at bounding box center [66, 82] width 10 height 10
click at [91, 147] on icon at bounding box center [91, 148] width 6 height 6
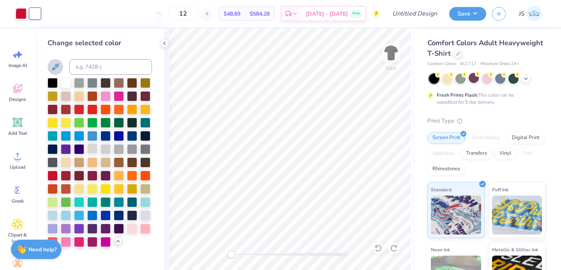
click at [92, 151] on div at bounding box center [92, 148] width 10 height 10
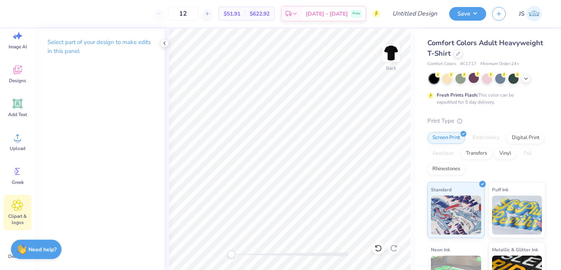
scroll to position [19, 0]
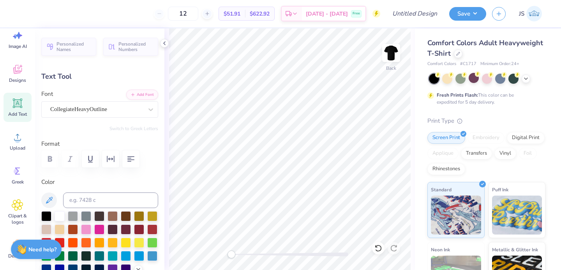
type input "0.5"
type input "1.64"
type input "4.33"
type input "13.93"
type input "1.75"
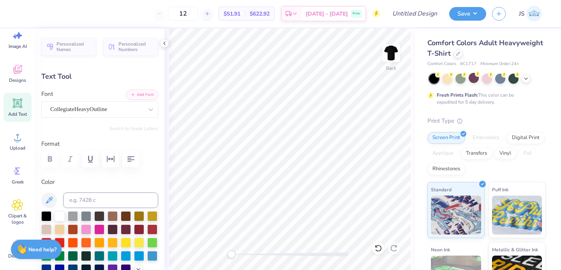
type input "14.92"
type input "0.0"
type input "14.17"
type input "1.64"
type input "5.30"
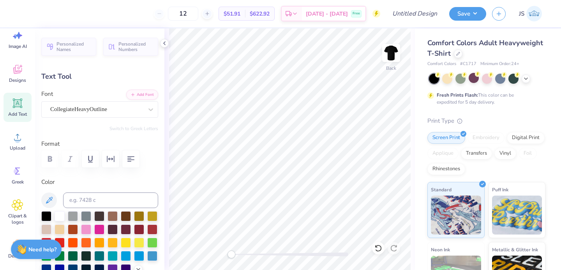
type input "0.5"
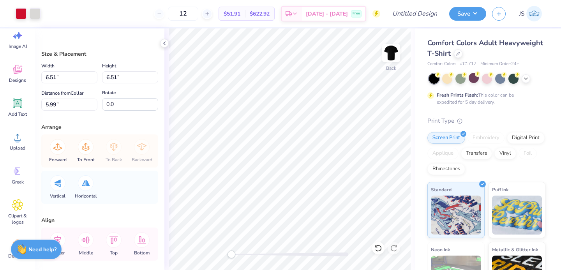
type input "6.51"
type input "5.99"
type input "3.26"
type input "4.15"
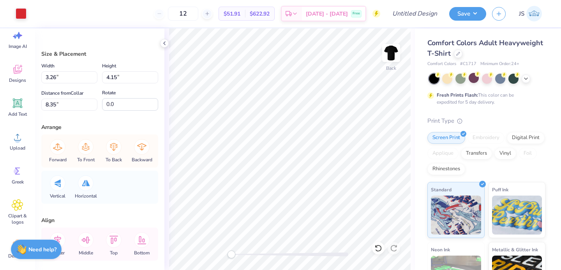
type input "6.70"
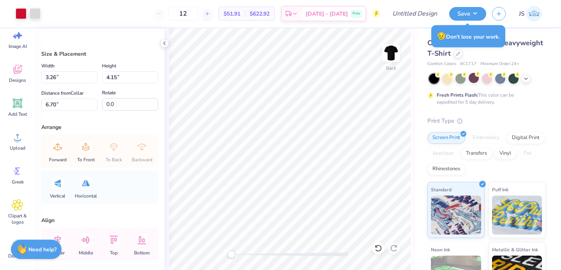
type input "6.51"
type input "5.99"
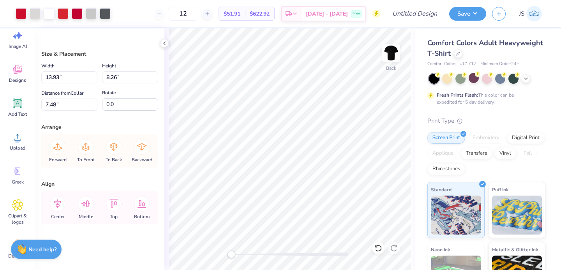
type input "6.28"
type input "5.99"
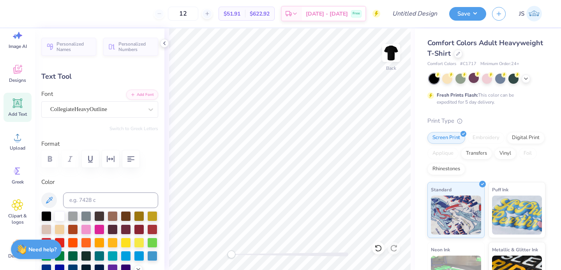
type input "14.17"
type input "1.64"
type input "3.00"
type input "0.5"
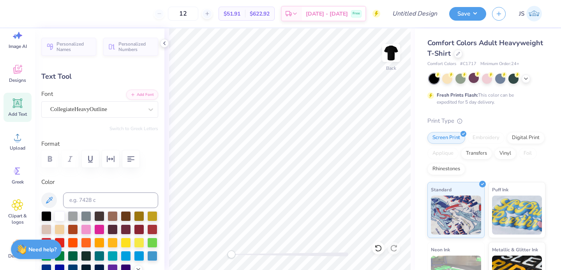
type textarea "Montclair state Boys"
type input "0.0"
type input "13.70"
type input "1.62"
type input "3.01"
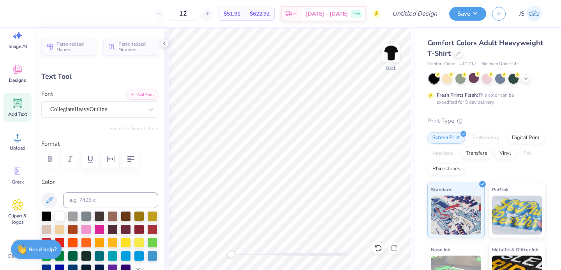
scroll to position [0, 3]
type input "0.0"
type input "13.93"
type input "1.75"
type input "14.14"
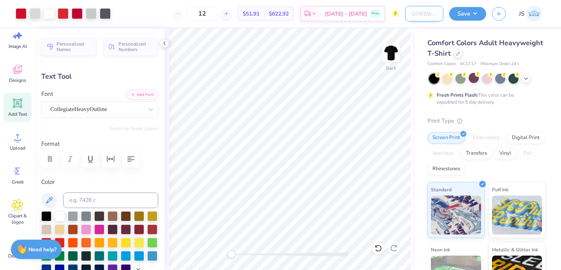
click at [405, 14] on input "Design Title" at bounding box center [424, 14] width 38 height 16
type input "BOYS MSU VB TEAM"
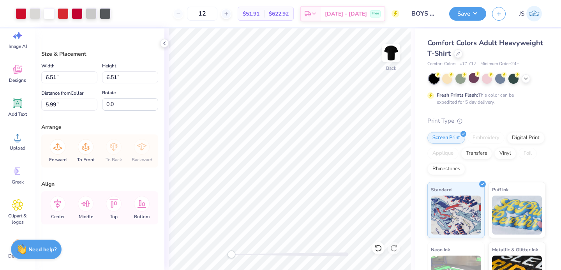
type input "5.36"
type input "4.63"
type input "5.11"
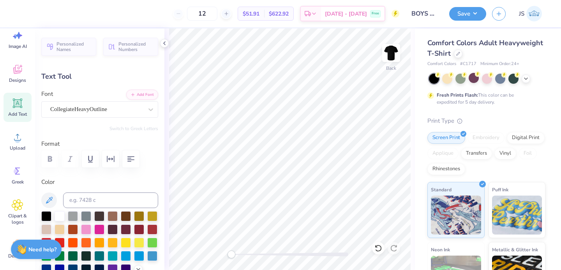
type input "13.70"
type input "1.62"
type input "3.00"
click at [413, 179] on div "Back" at bounding box center [289, 149] width 251 height 242
type input "0.0"
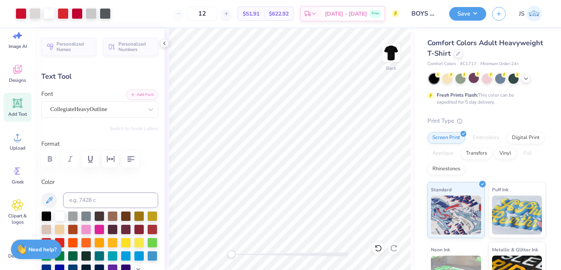
type input "13.93"
type input "1.75"
type input "12.10"
type input "13.80"
type input "1.73"
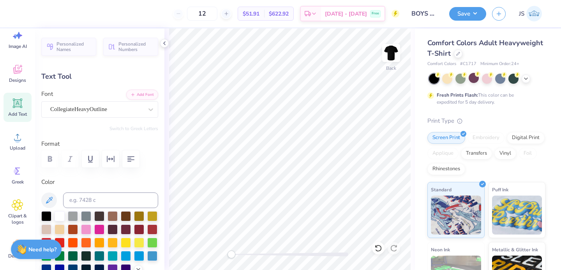
type input "12.11"
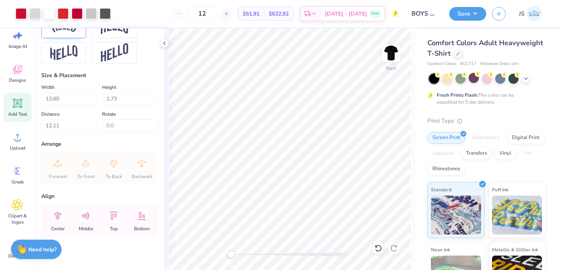
scroll to position [373, 0]
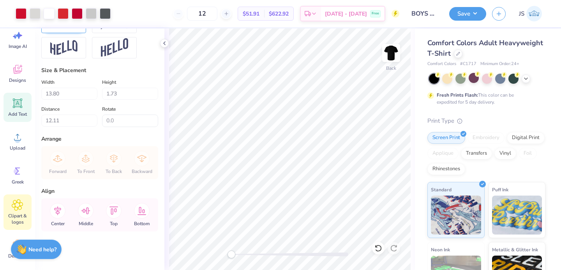
click at [21, 203] on icon at bounding box center [17, 205] width 11 height 12
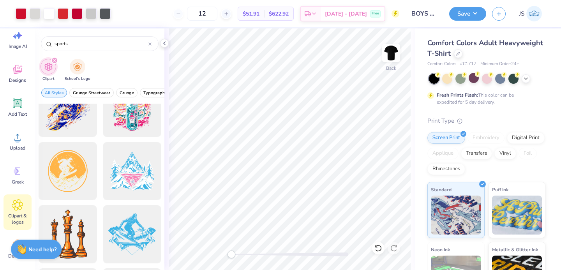
scroll to position [537, 0]
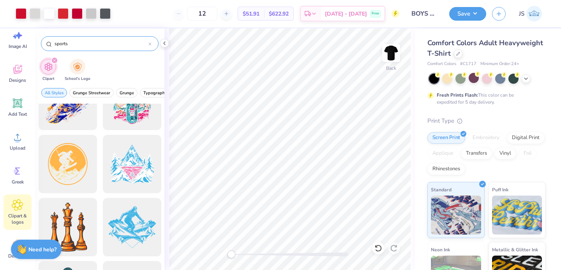
click at [97, 48] on div "sports" at bounding box center [100, 43] width 118 height 15
click at [79, 44] on input "sports" at bounding box center [101, 44] width 95 height 8
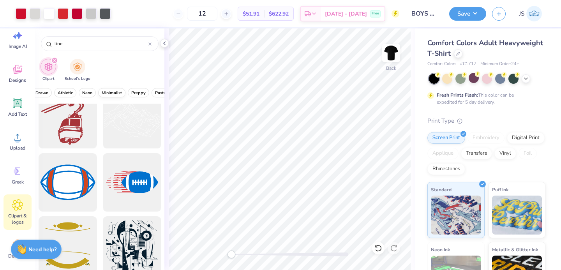
scroll to position [0, 322]
click at [98, 95] on span "Minimalist" at bounding box center [91, 93] width 20 height 6
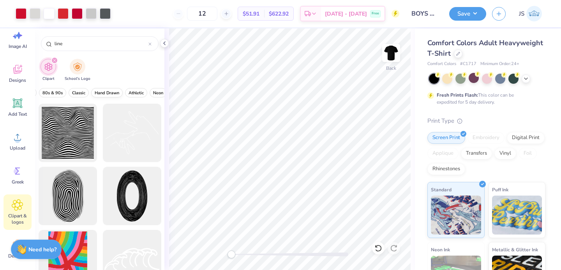
scroll to position [0, 246]
click at [150, 92] on span "Athletic" at bounding box center [150, 93] width 15 height 6
click at [87, 93] on span "Minimalist" at bounding box center [83, 93] width 20 height 6
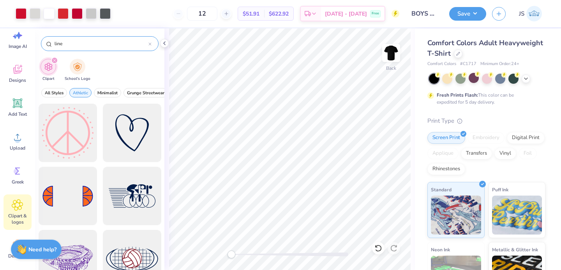
click at [69, 41] on input "line" at bounding box center [101, 44] width 95 height 8
type input "l"
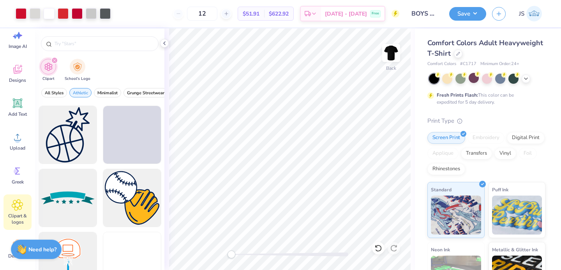
scroll to position [4747, 0]
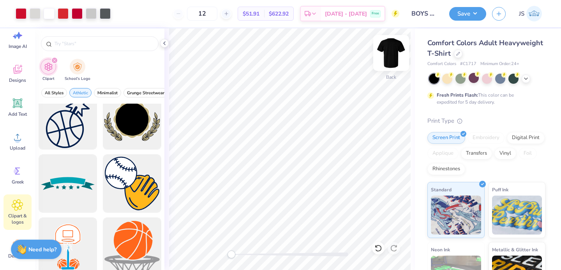
click at [397, 63] on div "Back" at bounding box center [391, 58] width 18 height 28
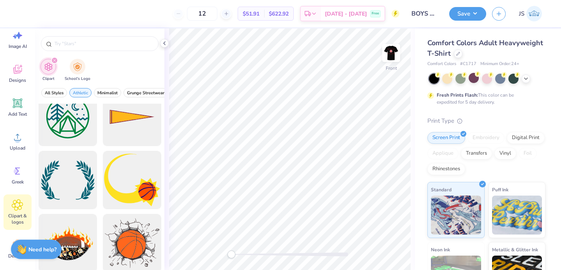
scroll to position [3911, 0]
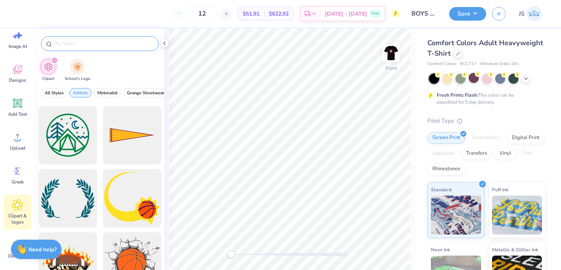
click at [92, 45] on input "text" at bounding box center [104, 44] width 100 height 8
type input "volleyball"
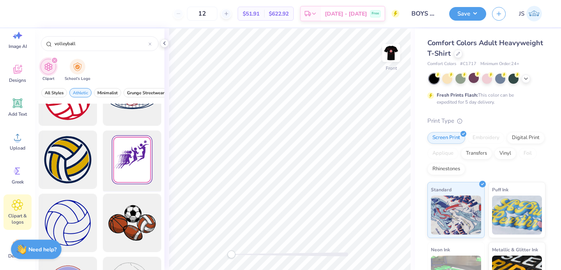
scroll to position [33, 0]
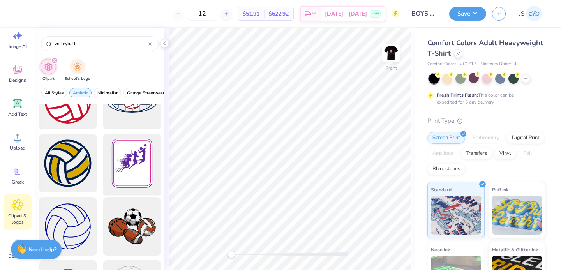
click at [142, 166] on div at bounding box center [132, 163] width 64 height 64
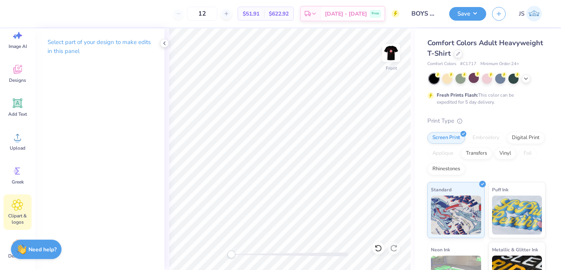
click at [17, 214] on span "Clipart & logos" at bounding box center [18, 219] width 26 height 12
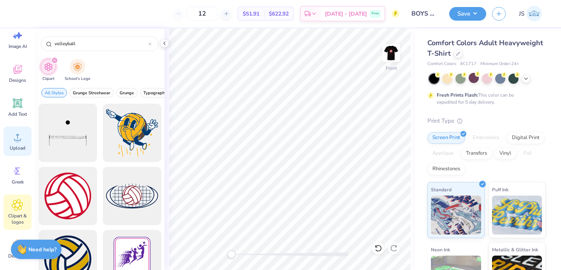
click at [14, 147] on span "Upload" at bounding box center [18, 148] width 16 height 6
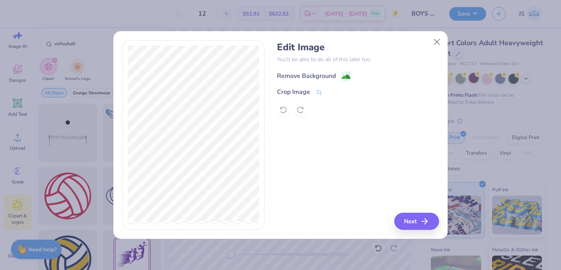
click at [334, 76] on div "Remove Background" at bounding box center [306, 75] width 59 height 9
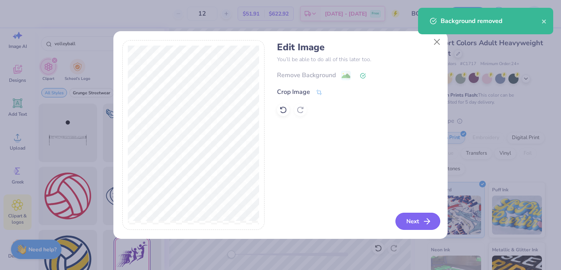
click at [418, 218] on button "Next" at bounding box center [417, 221] width 45 height 17
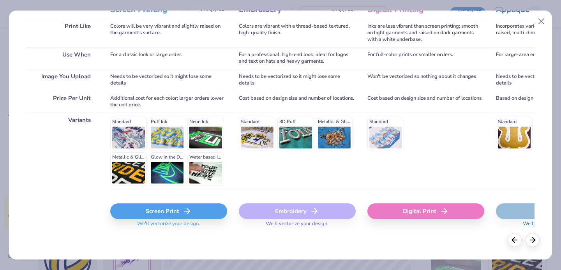
scroll to position [0, 0]
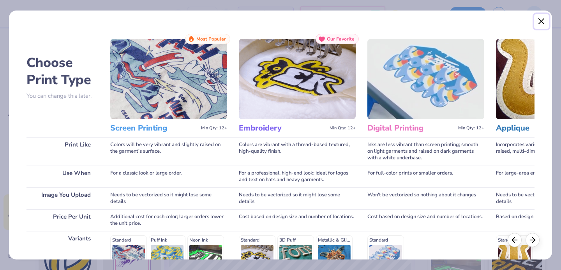
click at [544, 24] on button "Close" at bounding box center [541, 21] width 15 height 15
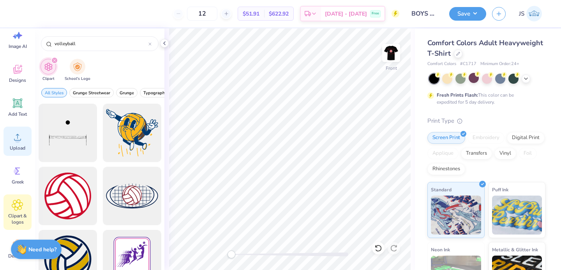
click at [19, 150] on span "Upload" at bounding box center [18, 148] width 16 height 6
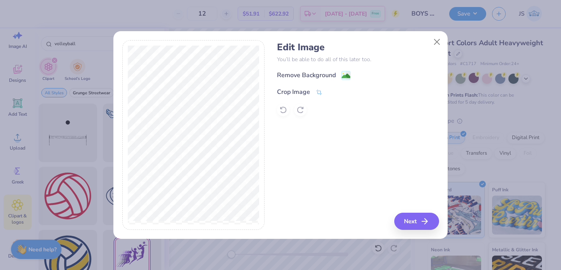
click at [327, 70] on div "Edit Image You’ll be able to do all of this later too. Remove Background Crop I…" at bounding box center [358, 79] width 162 height 74
click at [326, 74] on div "Remove Background" at bounding box center [306, 75] width 59 height 9
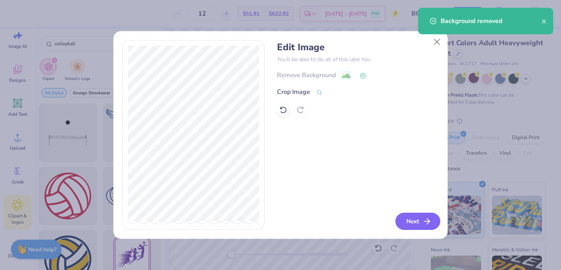
click at [429, 218] on icon "button" at bounding box center [426, 221] width 9 height 9
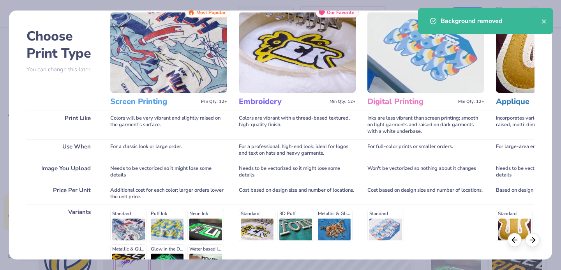
scroll to position [118, 0]
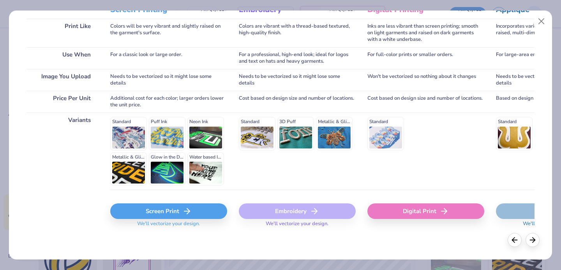
click at [170, 210] on div "Screen Print" at bounding box center [168, 211] width 117 height 16
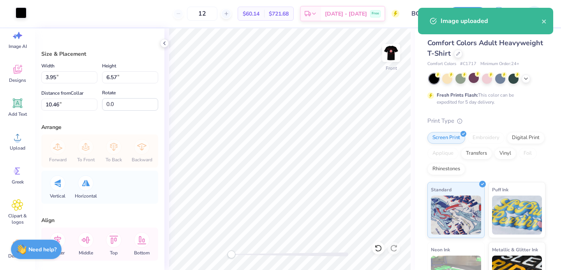
click at [25, 18] on div at bounding box center [21, 12] width 11 height 11
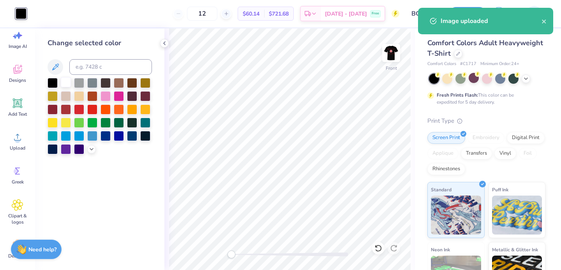
click at [68, 83] on div at bounding box center [66, 82] width 10 height 10
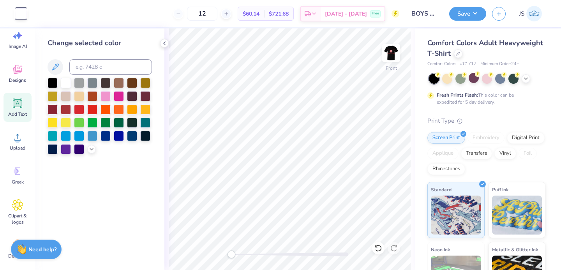
click at [15, 110] on div "Add Text" at bounding box center [18, 107] width 28 height 29
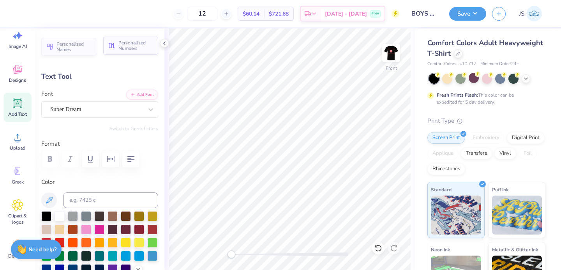
click at [123, 51] on span "Personalized Numbers" at bounding box center [135, 45] width 35 height 11
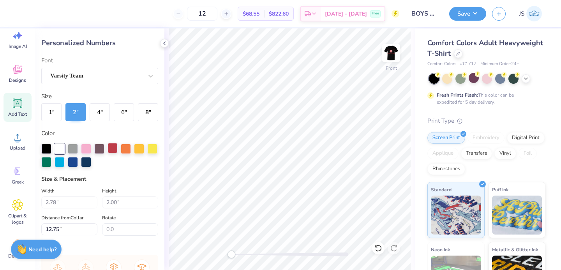
click at [113, 147] on div at bounding box center [113, 148] width 10 height 10
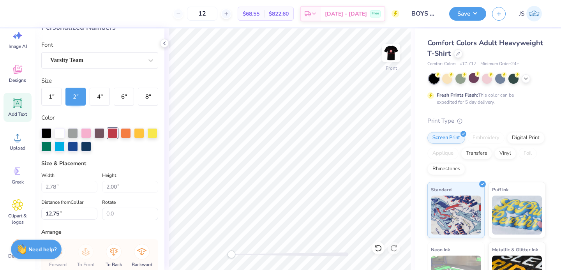
scroll to position [0, 0]
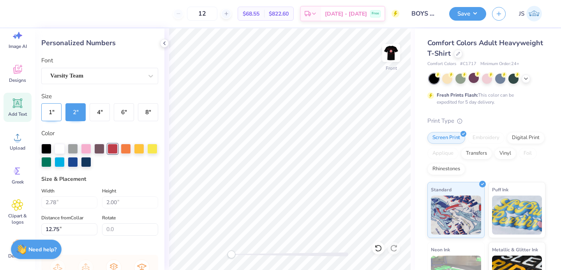
click at [53, 113] on button "1 "" at bounding box center [51, 112] width 20 height 18
click at [71, 113] on button "2 "" at bounding box center [75, 112] width 20 height 18
click at [105, 113] on button "4 "" at bounding box center [100, 112] width 20 height 18
click at [84, 111] on button "2 "" at bounding box center [75, 112] width 20 height 18
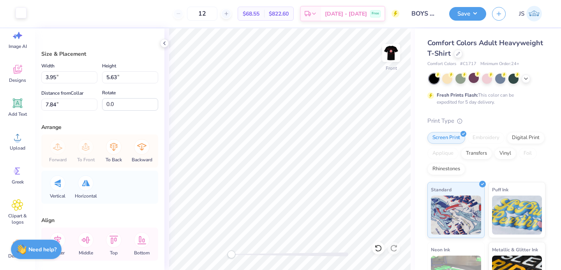
click at [21, 11] on div at bounding box center [21, 12] width 11 height 11
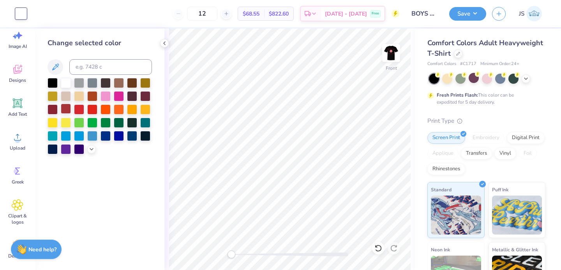
click at [66, 106] on div at bounding box center [66, 109] width 10 height 10
click at [54, 109] on div at bounding box center [53, 109] width 10 height 10
click at [81, 110] on div at bounding box center [79, 109] width 10 height 10
click at [64, 110] on div at bounding box center [66, 109] width 10 height 10
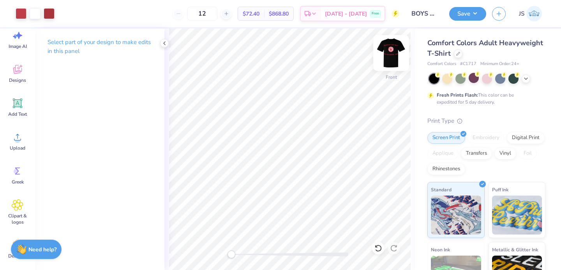
click at [397, 49] on img at bounding box center [391, 52] width 31 height 31
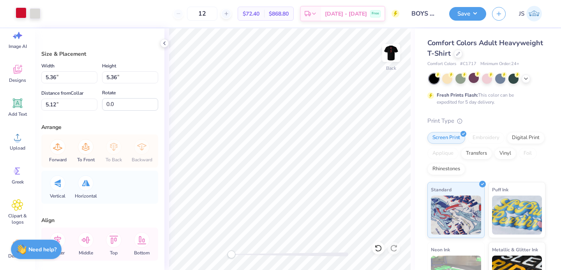
click at [16, 11] on div at bounding box center [21, 12] width 11 height 11
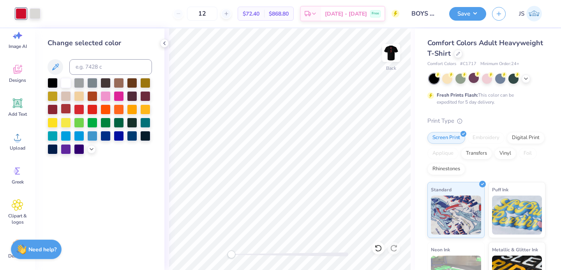
click at [65, 108] on div at bounding box center [66, 109] width 10 height 10
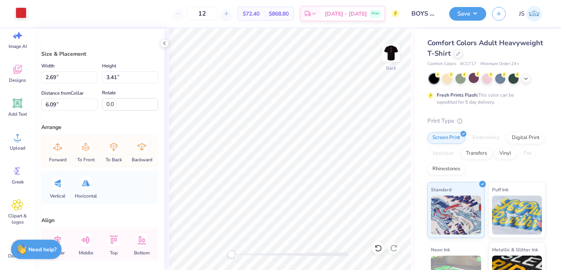
click at [19, 13] on div at bounding box center [21, 12] width 11 height 11
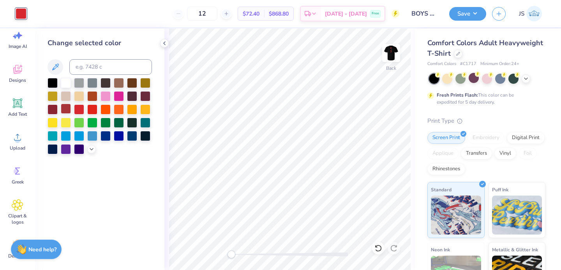
click at [68, 110] on div at bounding box center [66, 109] width 10 height 10
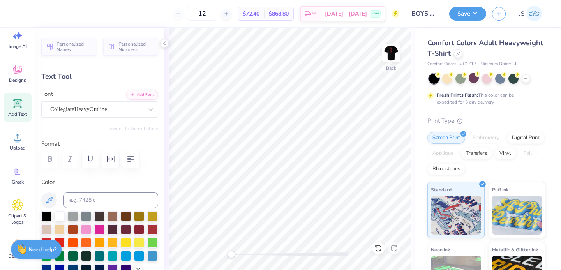
scroll to position [32, 0]
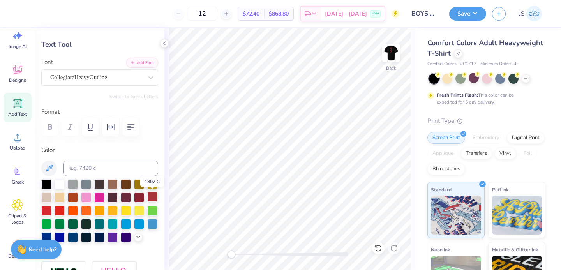
click at [152, 199] on div at bounding box center [152, 197] width 10 height 10
click at [142, 198] on div at bounding box center [139, 197] width 10 height 10
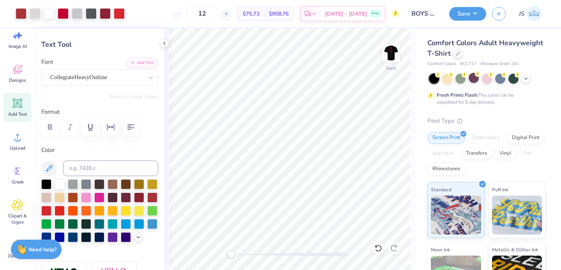
type input "0.5"
click at [152, 197] on div at bounding box center [152, 197] width 10 height 10
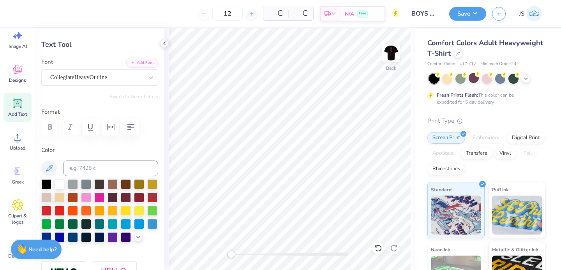
type input "13.80"
type input "1.73"
type input "11.63"
type input "0.0"
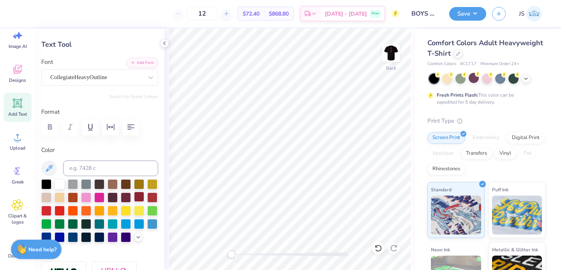
click at [139, 197] on div at bounding box center [139, 197] width 10 height 10
type input "13.70"
click at [143, 196] on div at bounding box center [139, 197] width 10 height 10
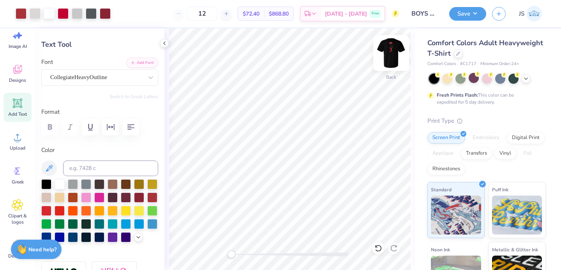
click at [397, 59] on img at bounding box center [391, 52] width 31 height 31
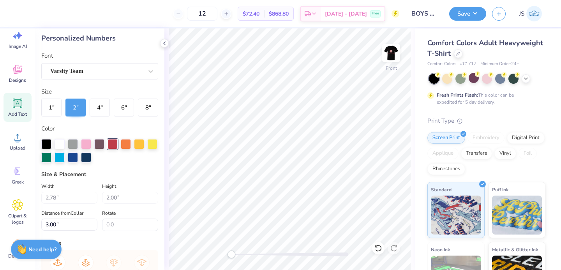
scroll to position [14, 0]
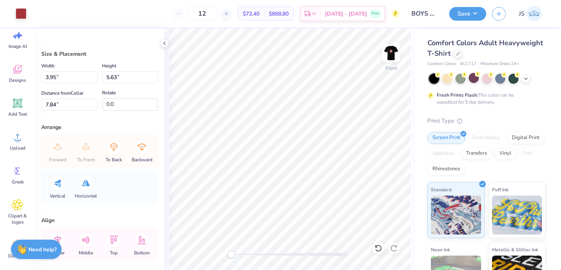
click at [20, 21] on div "Art colors" at bounding box center [13, 13] width 26 height 27
click at [19, 15] on div at bounding box center [21, 12] width 11 height 11
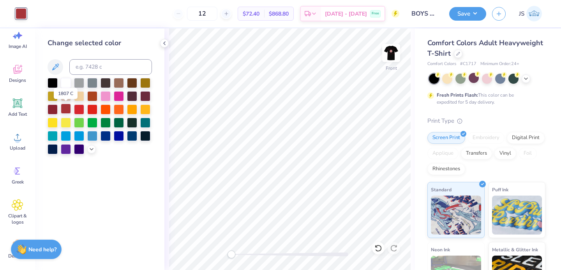
click at [64, 110] on div at bounding box center [66, 109] width 10 height 10
click at [65, 110] on div at bounding box center [66, 109] width 10 height 10
click at [52, 110] on div at bounding box center [53, 109] width 10 height 10
click at [65, 109] on div at bounding box center [66, 109] width 10 height 10
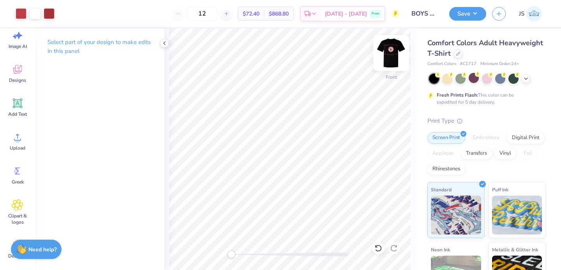
click at [393, 55] on img at bounding box center [391, 52] width 31 height 31
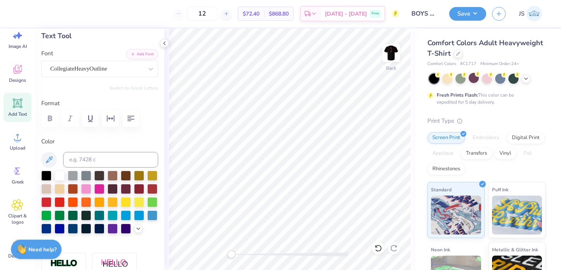
scroll to position [52, 0]
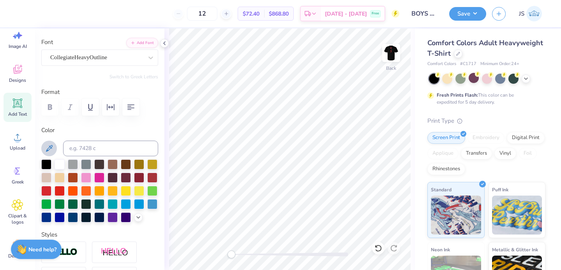
click at [49, 150] on icon at bounding box center [48, 148] width 9 height 9
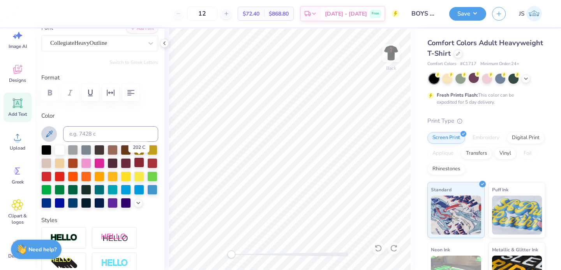
click at [136, 165] on div at bounding box center [139, 162] width 10 height 10
click at [148, 163] on div at bounding box center [152, 162] width 10 height 10
click at [140, 164] on div at bounding box center [139, 162] width 10 height 10
click at [149, 165] on div at bounding box center [152, 162] width 10 height 10
click at [154, 162] on div at bounding box center [152, 162] width 10 height 10
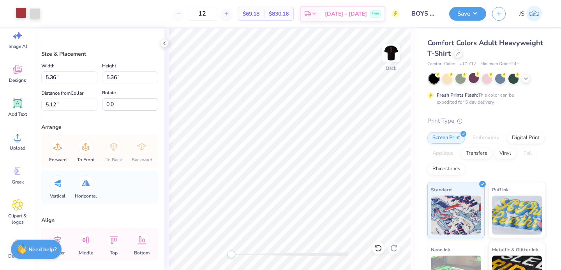
click at [25, 18] on div at bounding box center [21, 12] width 11 height 11
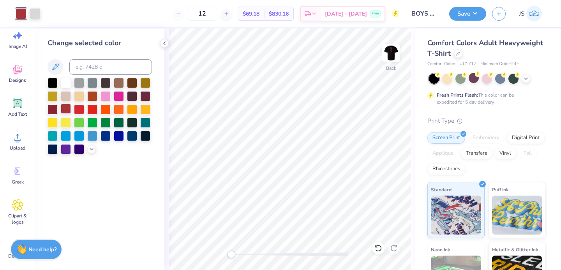
click at [67, 110] on div at bounding box center [66, 109] width 10 height 10
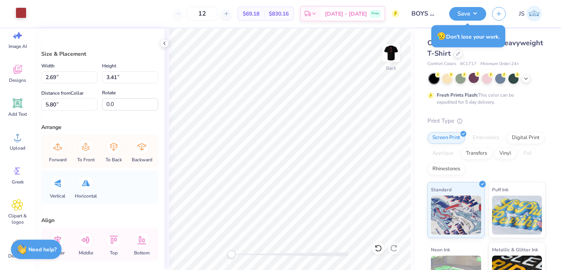
click at [19, 16] on div at bounding box center [21, 12] width 11 height 11
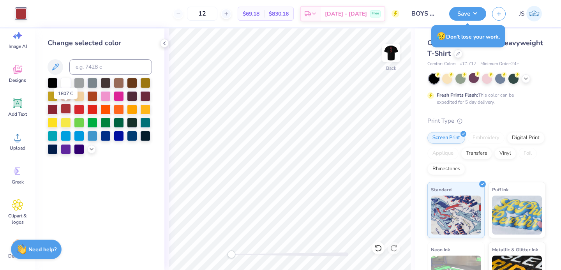
click at [68, 109] on div at bounding box center [66, 109] width 10 height 10
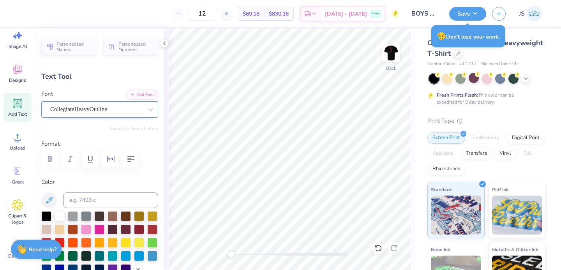
click at [138, 106] on div "CollegiateHeavyOutline" at bounding box center [96, 109] width 94 height 12
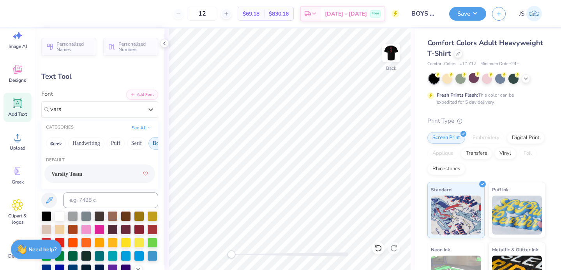
click at [82, 176] on span "Varsity Team" at bounding box center [66, 174] width 31 height 8
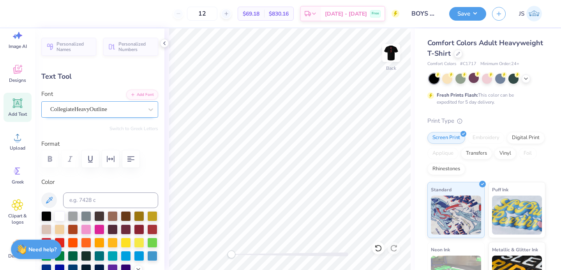
click at [132, 110] on div "CollegiateHeavyOutline" at bounding box center [96, 109] width 94 height 12
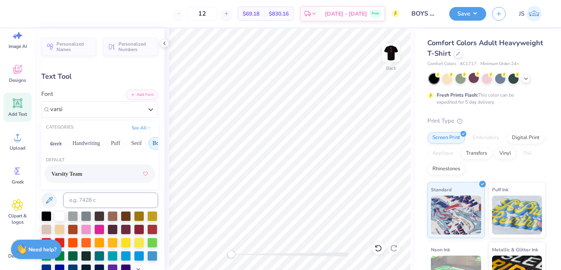
click at [95, 167] on div "Varsity Team" at bounding box center [99, 174] width 97 height 14
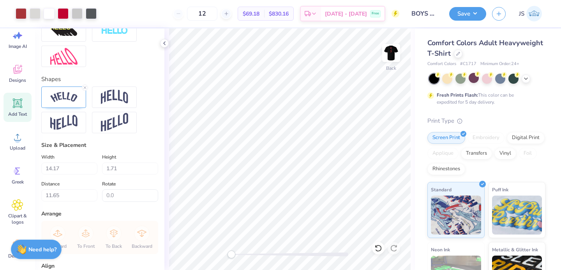
scroll to position [0, 0]
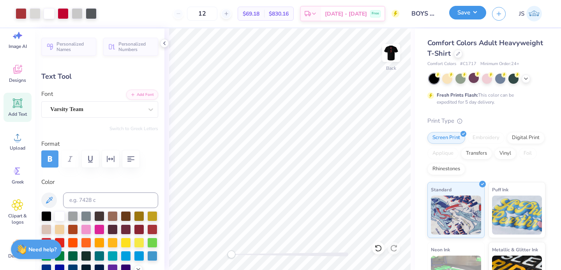
click at [454, 16] on button "Save" at bounding box center [467, 13] width 37 height 14
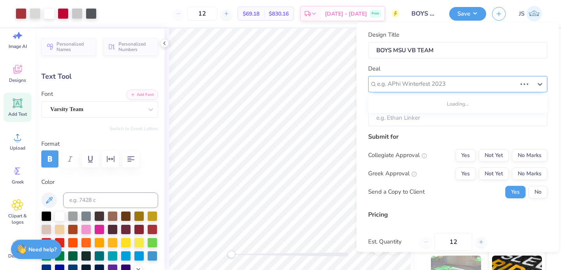
click at [406, 83] on div at bounding box center [446, 84] width 139 height 11
click at [472, 69] on div "Deal Use Up and Down to choose options, press Enter to select the currently foc…" at bounding box center [457, 78] width 179 height 28
click at [458, 89] on div at bounding box center [454, 84] width 155 height 11
click at [407, 81] on div at bounding box center [454, 84] width 155 height 11
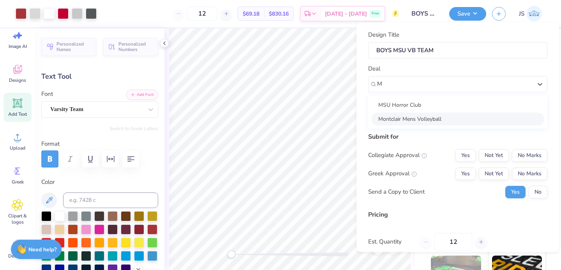
click at [443, 117] on div "Montclair Mens Volleyball" at bounding box center [457, 118] width 173 height 13
click at [433, 120] on input "[PERSON_NAME]" at bounding box center [457, 117] width 179 height 17
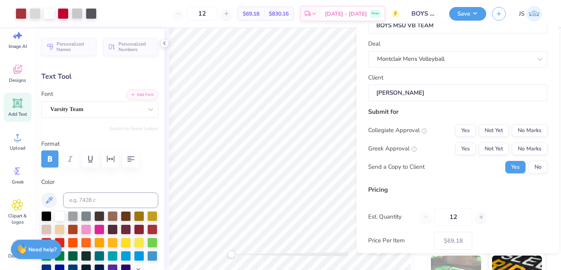
scroll to position [30, 0]
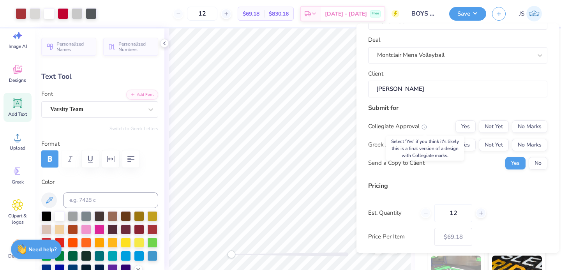
click at [425, 127] on icon at bounding box center [424, 126] width 5 height 5
click at [498, 123] on button "Not Yet" at bounding box center [494, 126] width 30 height 12
click at [417, 145] on div "Greek Approval Yes Not Yet No Marks" at bounding box center [457, 145] width 179 height 12
click at [411, 145] on icon at bounding box center [413, 145] width 5 height 5
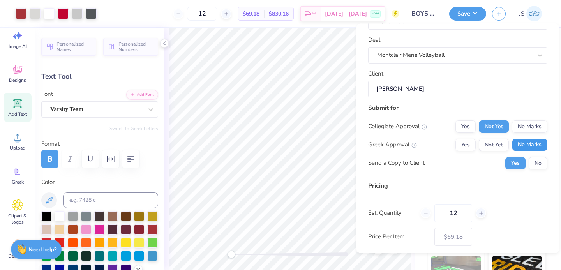
click at [528, 143] on button "No Marks" at bounding box center [529, 145] width 35 height 12
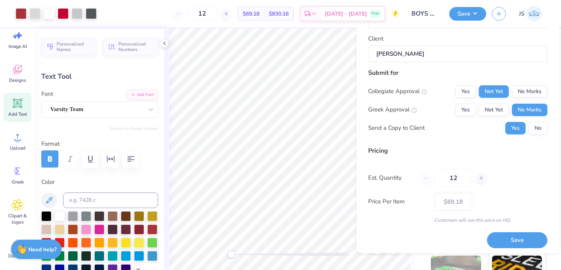
scroll to position [67, 0]
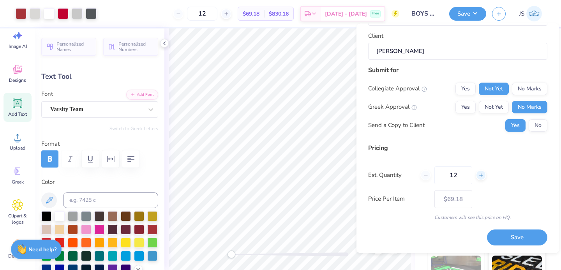
click at [480, 178] on div at bounding box center [481, 175] width 11 height 11
click at [480, 177] on icon at bounding box center [480, 175] width 5 height 5
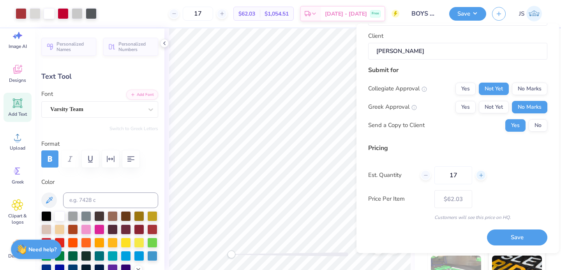
click at [480, 177] on icon at bounding box center [480, 175] width 5 height 5
click at [472, 15] on button "Save" at bounding box center [467, 13] width 37 height 14
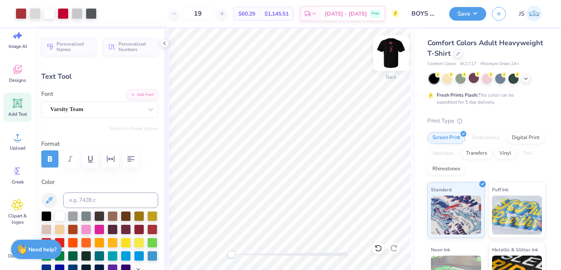
click at [394, 53] on img at bounding box center [391, 52] width 31 height 31
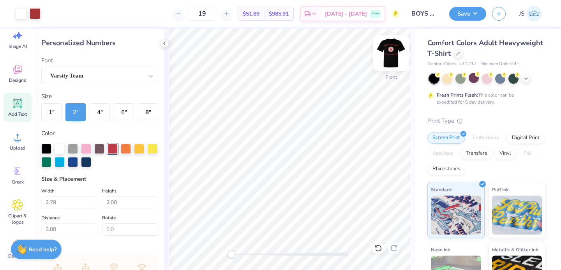
click at [385, 52] on img at bounding box center [391, 52] width 31 height 31
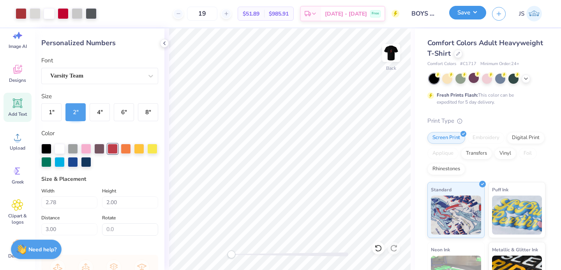
click at [471, 14] on button "Save" at bounding box center [467, 13] width 37 height 14
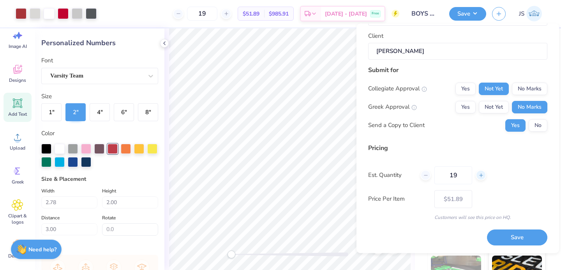
click at [482, 177] on icon at bounding box center [480, 175] width 5 height 5
click at [458, 177] on input "20" at bounding box center [453, 175] width 38 height 18
click at [501, 237] on button "Save" at bounding box center [517, 238] width 60 height 16
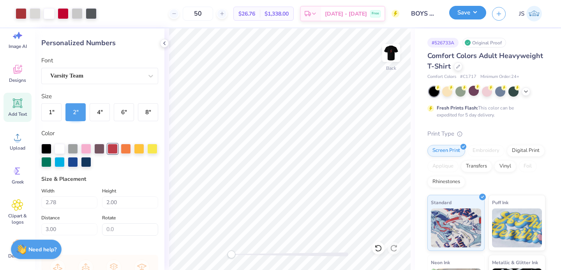
click at [467, 15] on button "Save" at bounding box center [467, 13] width 37 height 14
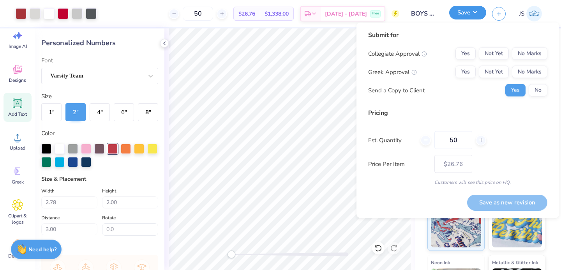
click at [473, 6] on button "Save" at bounding box center [467, 13] width 37 height 14
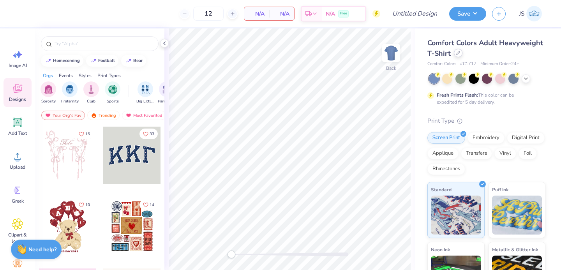
click at [458, 53] on icon at bounding box center [458, 52] width 3 height 3
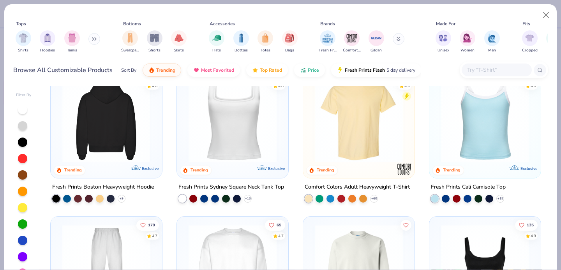
scroll to position [174, 0]
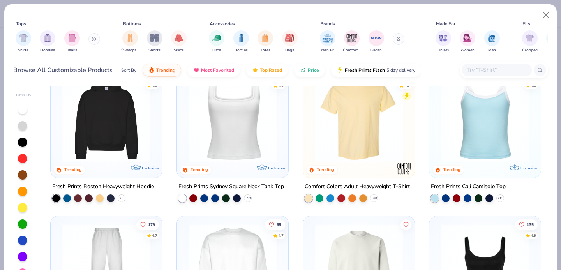
click at [134, 152] on img at bounding box center [106, 118] width 96 height 88
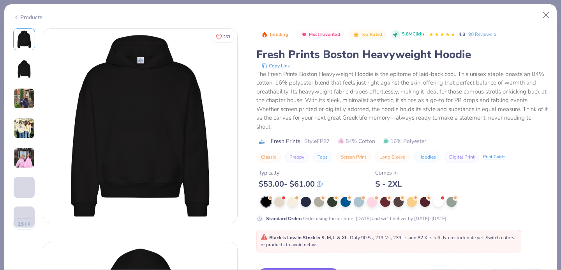
scroll to position [25, 0]
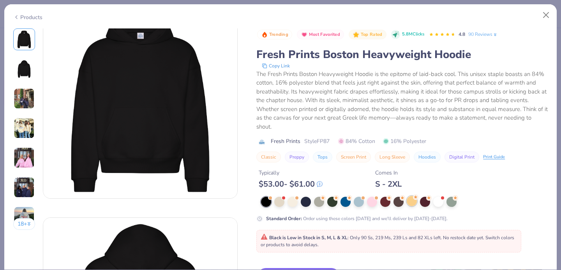
click at [410, 204] on div at bounding box center [412, 201] width 10 height 10
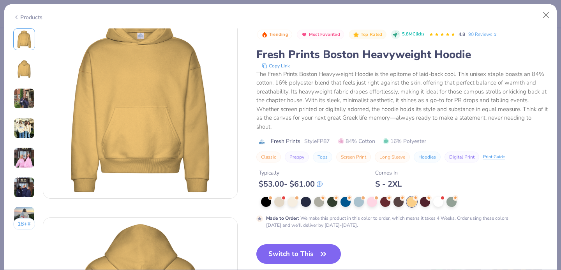
click at [22, 156] on img at bounding box center [24, 157] width 21 height 21
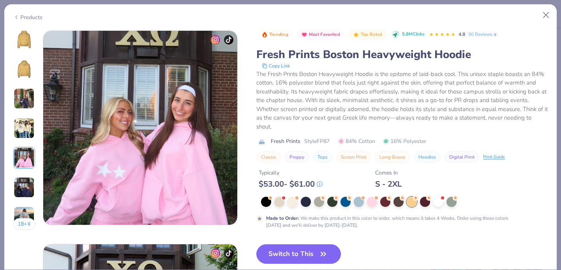
scroll to position [854, 0]
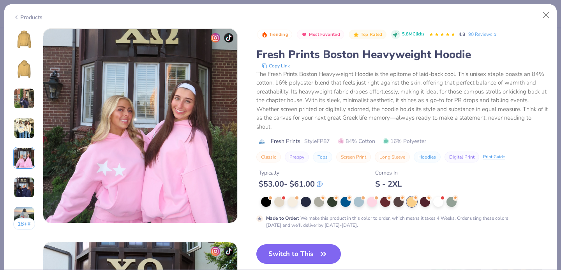
click at [28, 139] on div "18 +" at bounding box center [24, 131] width 22 height 207
click at [27, 126] on img at bounding box center [24, 128] width 21 height 21
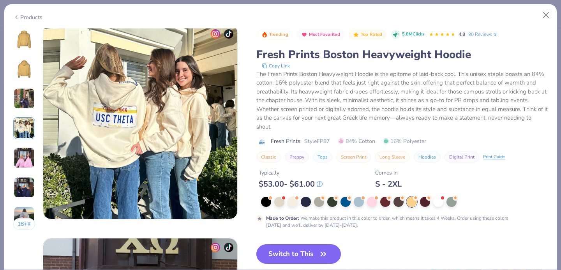
scroll to position [641, 0]
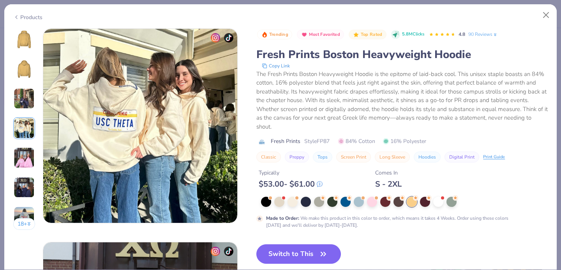
click at [25, 156] on img at bounding box center [24, 157] width 21 height 21
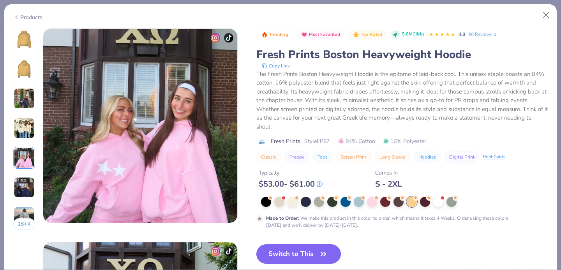
click at [25, 180] on img at bounding box center [24, 187] width 21 height 21
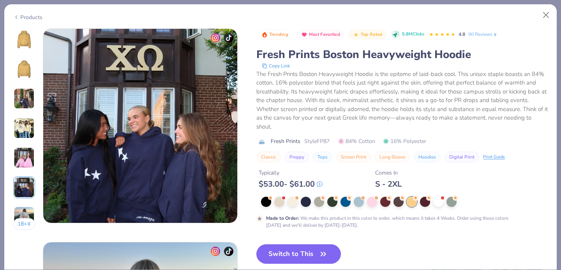
click at [25, 164] on img at bounding box center [24, 157] width 21 height 21
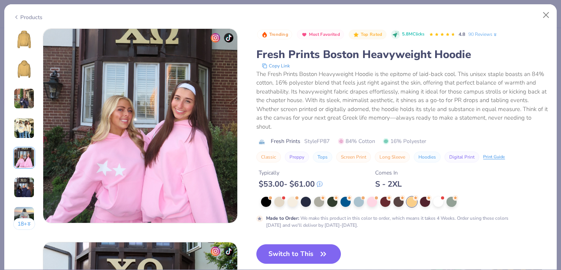
click at [23, 133] on img at bounding box center [24, 128] width 21 height 21
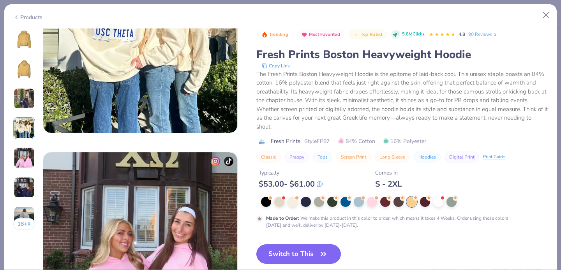
click at [24, 191] on img at bounding box center [24, 187] width 21 height 21
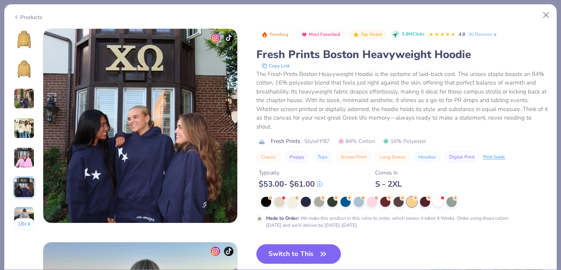
click at [24, 225] on button "18 +" at bounding box center [24, 224] width 22 height 12
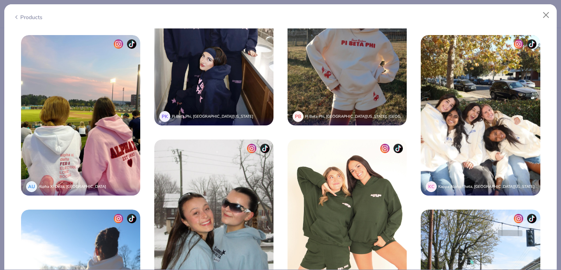
scroll to position [1729, 0]
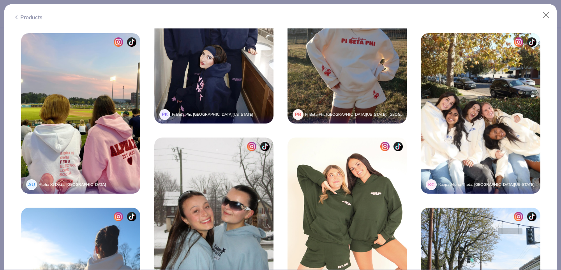
click at [103, 149] on img at bounding box center [80, 113] width 119 height 161
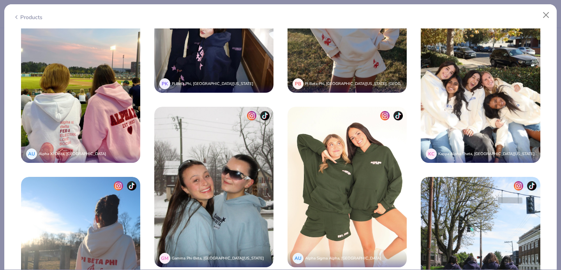
click at [106, 160] on div "AU Alpha Xi Delta, Coastal Carolina University" at bounding box center [80, 154] width 119 height 18
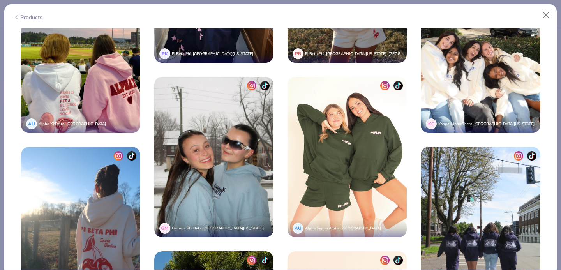
scroll to position [1810, 0]
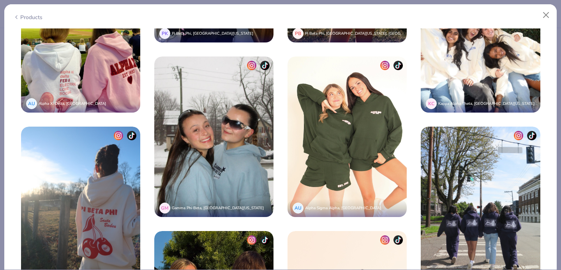
click at [113, 83] on img at bounding box center [80, 32] width 119 height 161
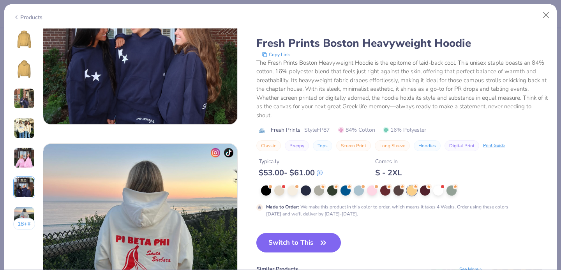
scroll to position [1153, 0]
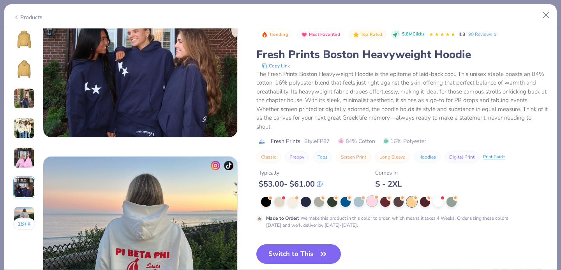
click at [372, 205] on div at bounding box center [372, 201] width 10 height 10
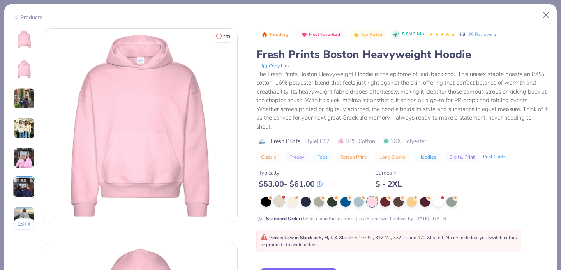
click at [281, 203] on div at bounding box center [279, 201] width 10 height 10
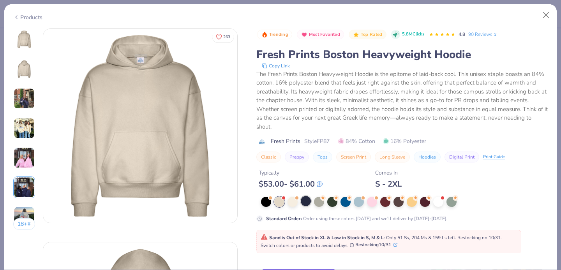
click at [308, 200] on div at bounding box center [306, 201] width 10 height 10
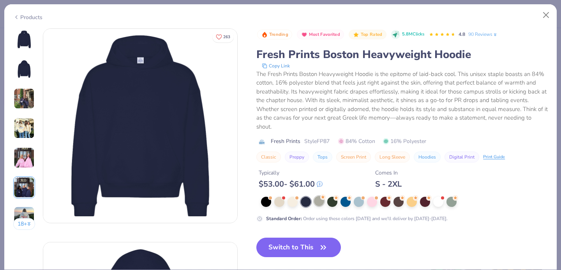
click at [317, 203] on div at bounding box center [319, 201] width 10 height 10
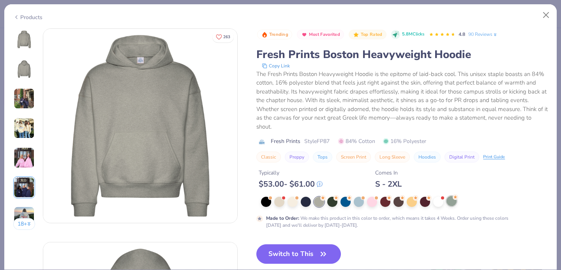
click at [452, 203] on div at bounding box center [452, 201] width 10 height 10
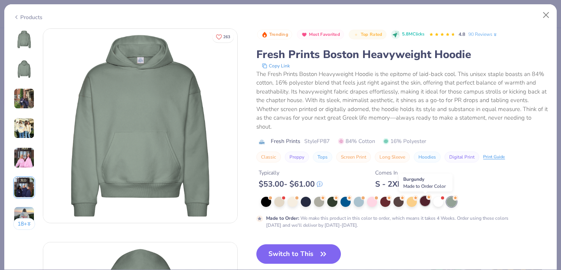
click at [423, 203] on div at bounding box center [425, 201] width 10 height 10
